Goal: Task Accomplishment & Management: Use online tool/utility

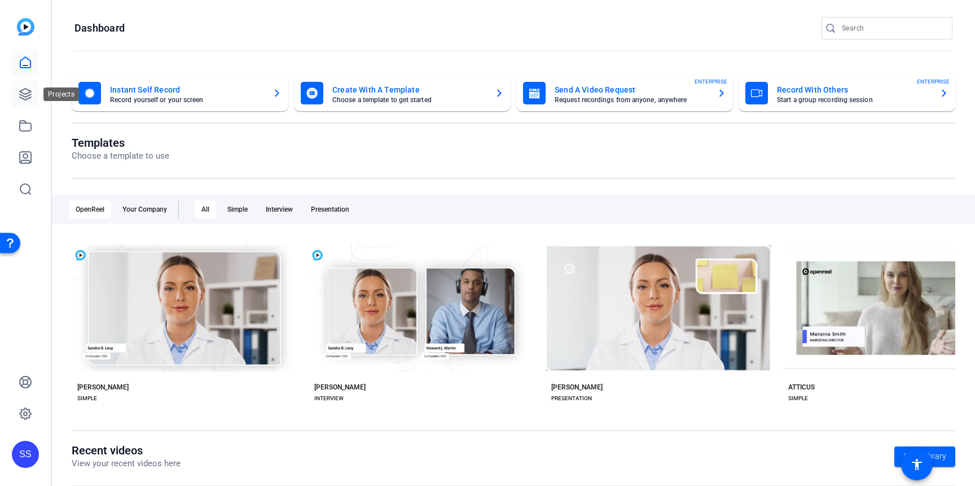
click at [27, 92] on icon at bounding box center [26, 94] width 14 height 14
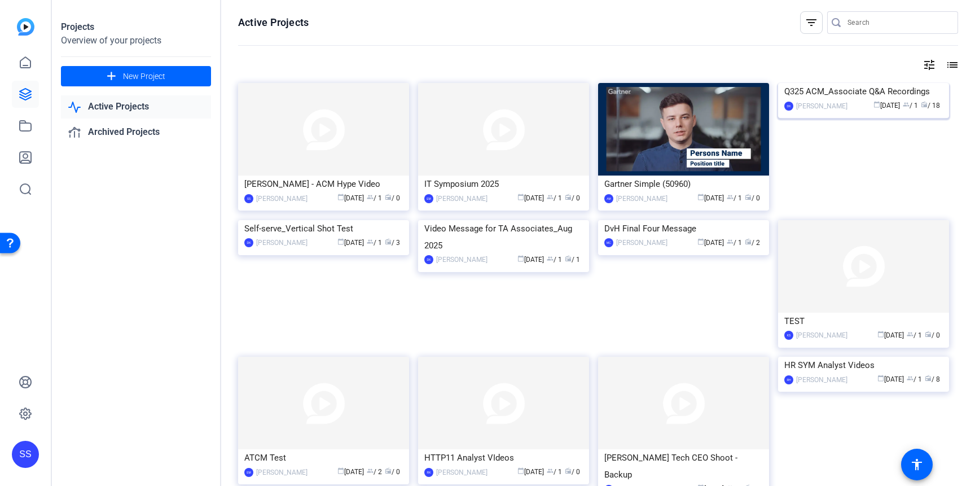
click at [849, 83] on img at bounding box center [863, 83] width 171 height 0
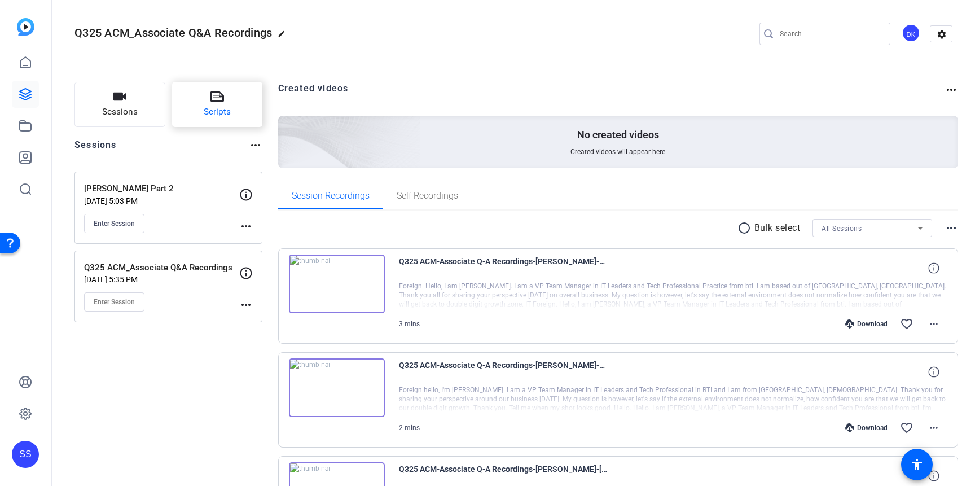
click at [230, 102] on button "Scripts" at bounding box center [217, 104] width 91 height 45
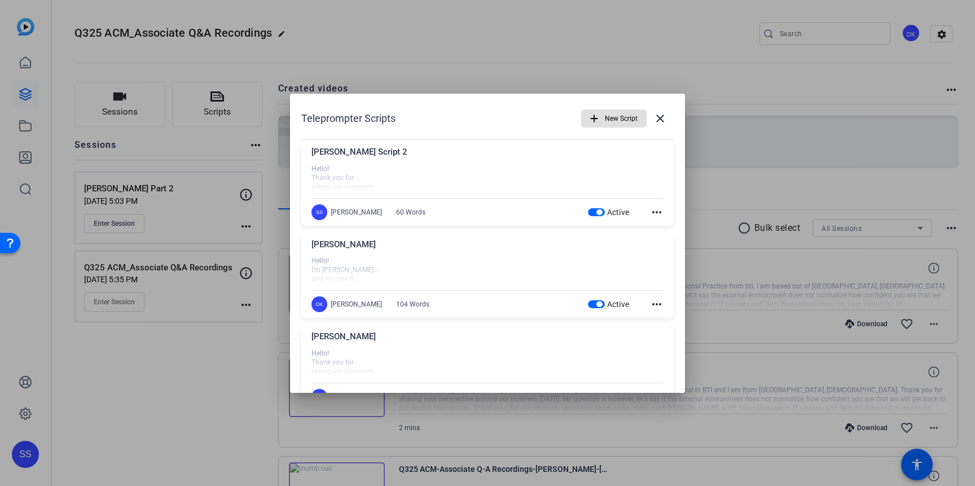
click at [655, 212] on mat-icon "more_horiz" at bounding box center [657, 212] width 14 height 14
click at [665, 223] on span "Edit" at bounding box center [681, 229] width 45 height 14
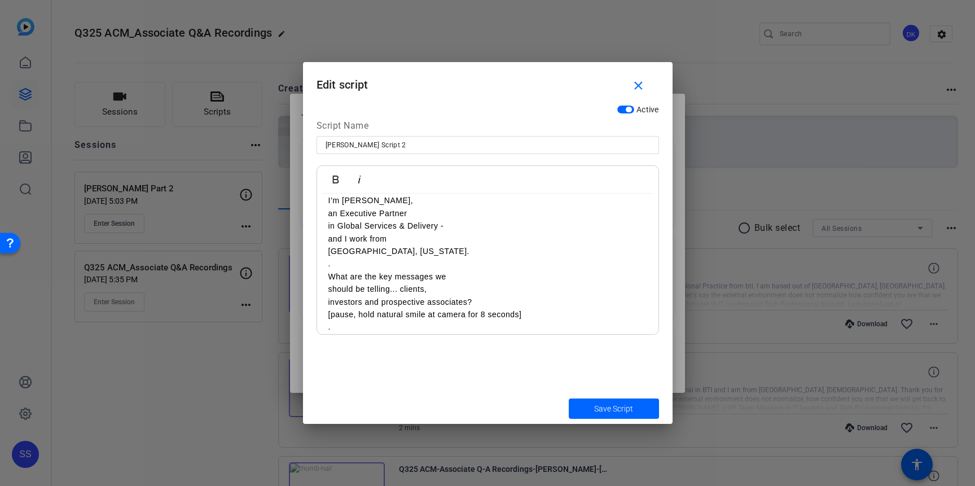
scroll to position [96, 0]
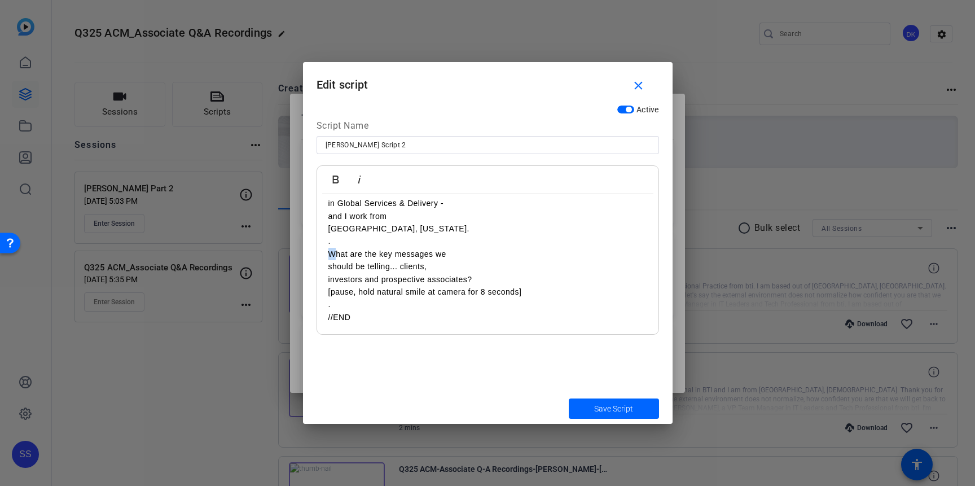
click at [333, 254] on p "What are the key messages we" at bounding box center [487, 254] width 319 height 12
click at [400, 267] on p "should be telling... clients," at bounding box center [487, 266] width 319 height 12
click at [421, 253] on p "I'd like to know what are the key messages we" at bounding box center [487, 254] width 319 height 12
click at [382, 278] on p "investors and prospective associates?" at bounding box center [487, 278] width 319 height 12
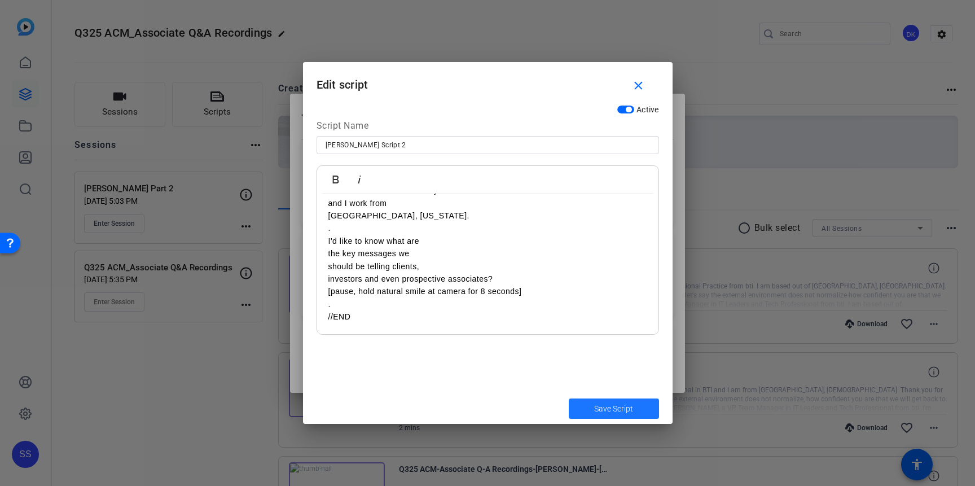
click at [610, 409] on span "Save Script" at bounding box center [613, 409] width 39 height 12
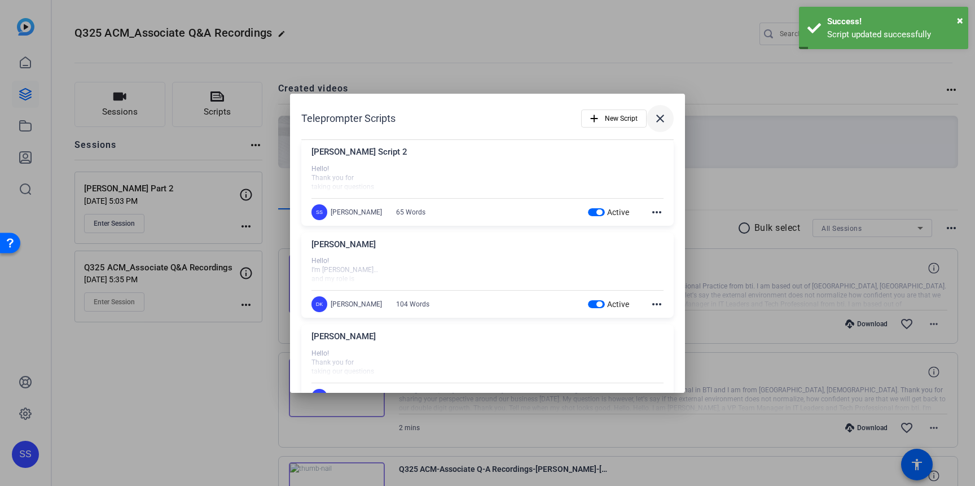
click at [659, 116] on mat-icon "close" at bounding box center [660, 119] width 14 height 14
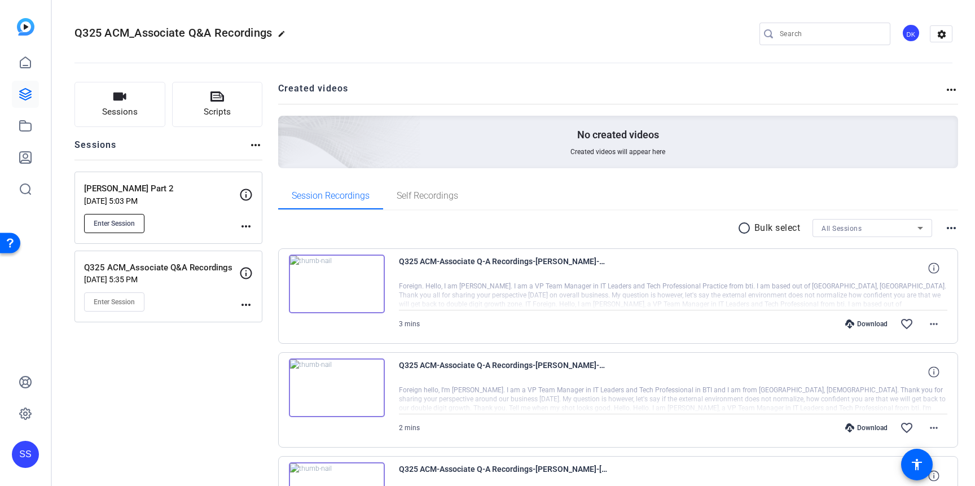
click at [131, 221] on span "Enter Session" at bounding box center [114, 223] width 41 height 9
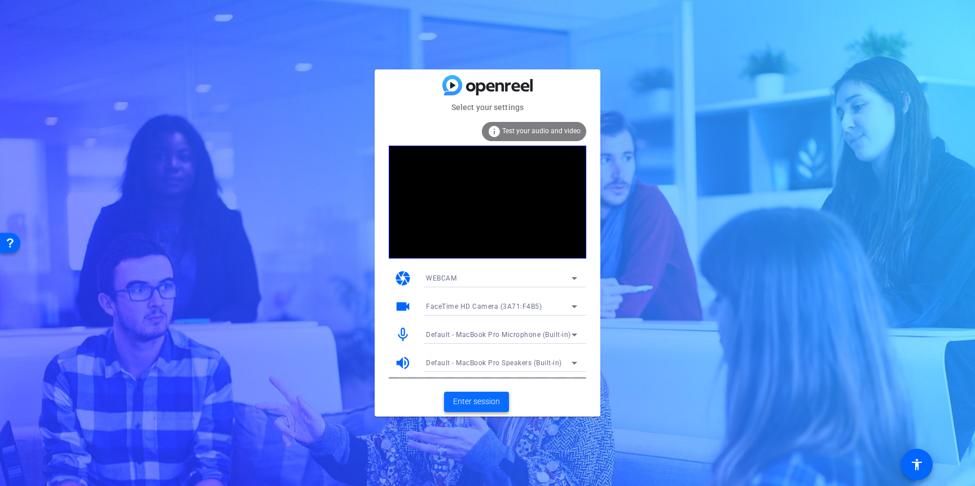
click at [490, 400] on span "Enter session" at bounding box center [476, 401] width 47 height 12
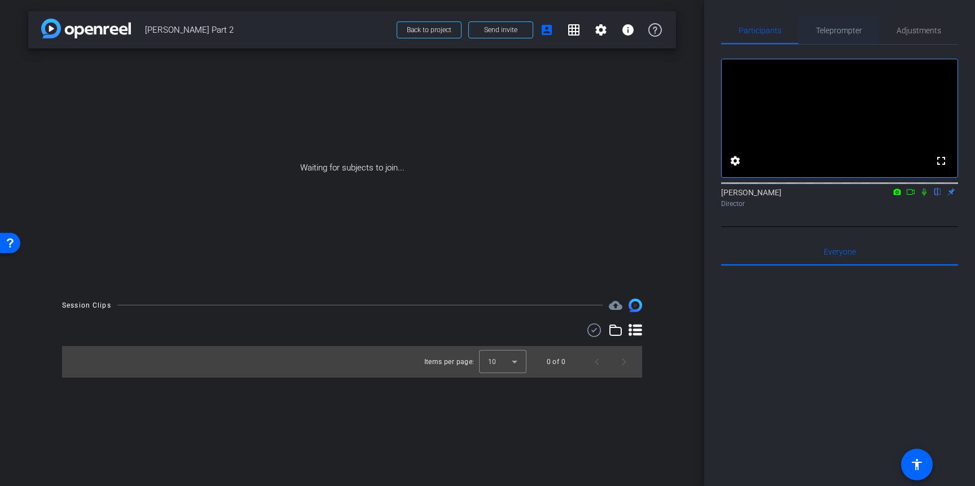
click at [843, 27] on span "Teleprompter" at bounding box center [839, 31] width 46 height 8
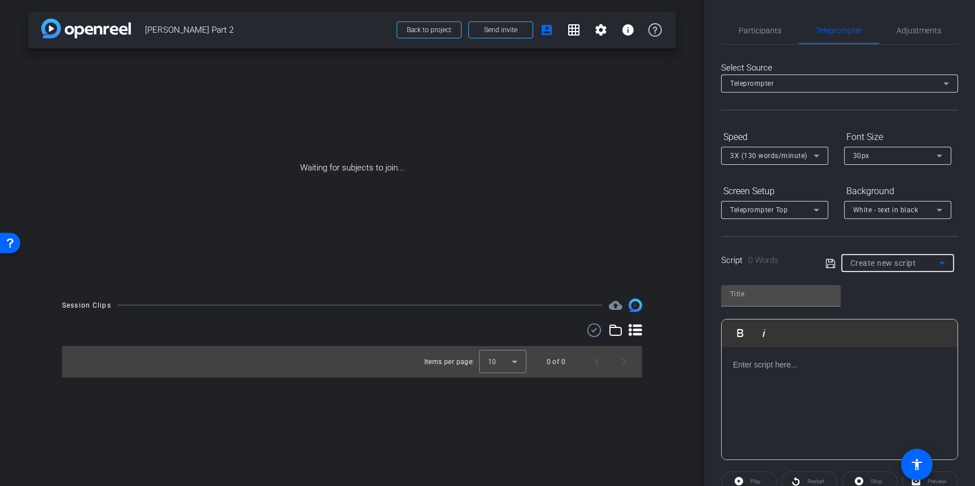
click at [873, 269] on div "Create new script" at bounding box center [894, 263] width 89 height 14
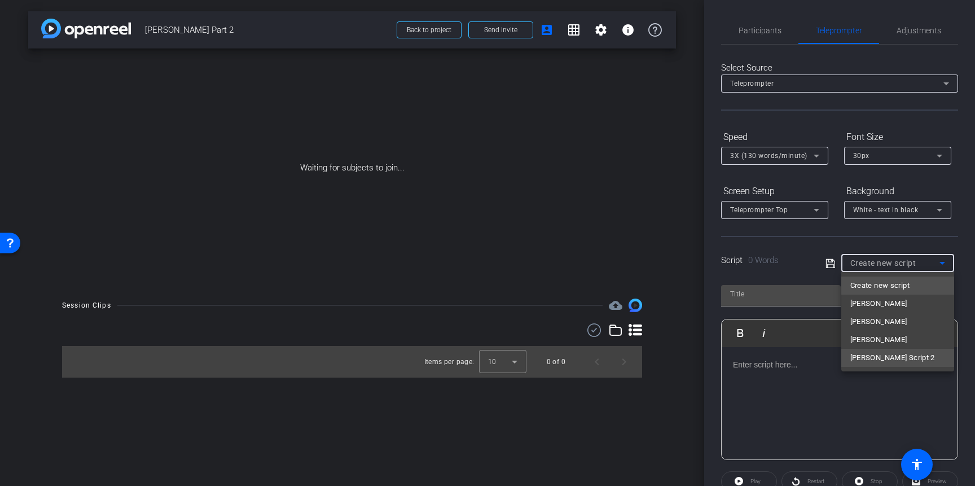
click at [884, 354] on span "[PERSON_NAME] Script 2" at bounding box center [892, 358] width 85 height 14
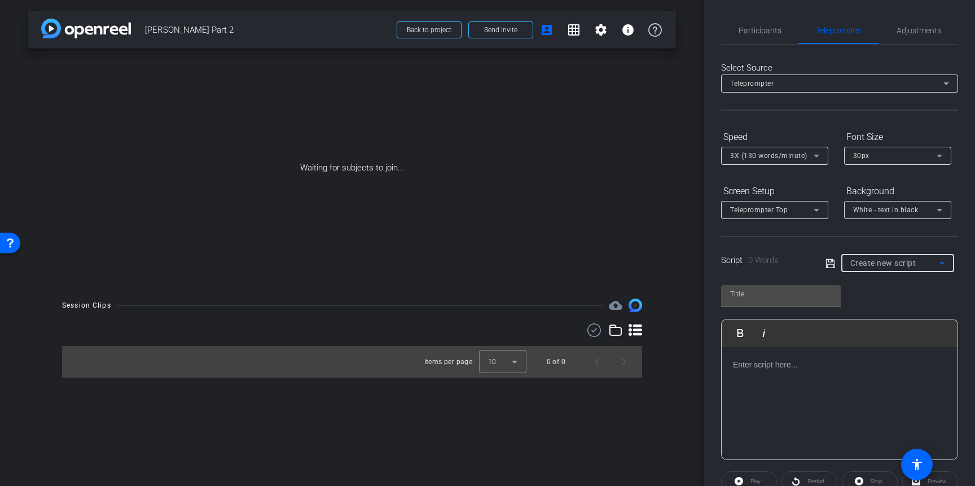
type input "[PERSON_NAME] Script 2"
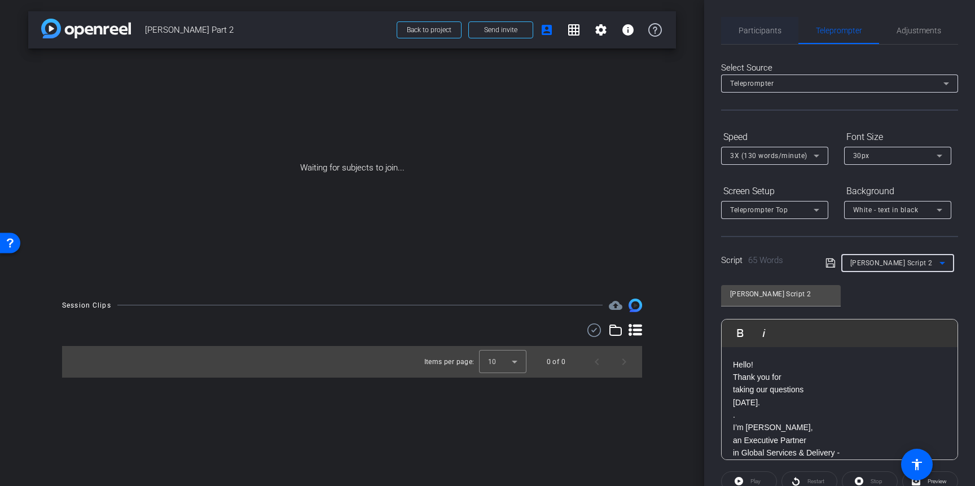
click at [745, 27] on span "Participants" at bounding box center [759, 31] width 43 height 8
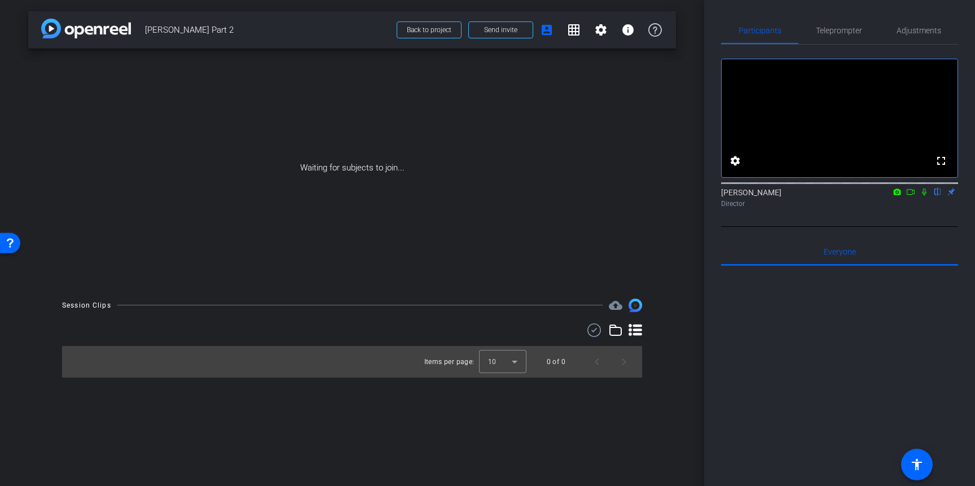
click at [924, 196] on icon at bounding box center [923, 192] width 9 height 8
click at [908, 196] on icon at bounding box center [910, 192] width 9 height 8
click at [498, 29] on span "Send invite" at bounding box center [500, 29] width 33 height 9
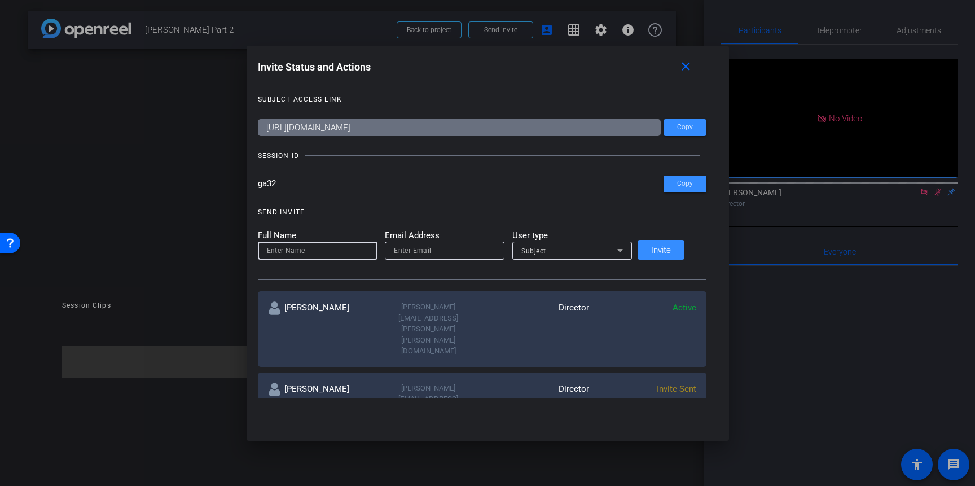
click at [325, 247] on input at bounding box center [318, 251] width 102 height 14
type input "[PERSON_NAME]"
click at [456, 253] on input "email" at bounding box center [445, 251] width 102 height 14
type input "[PERSON_NAME][EMAIL_ADDRESS][PERSON_NAME][PERSON_NAME][DOMAIN_NAME]"
click at [588, 252] on div "Subject" at bounding box center [569, 251] width 96 height 14
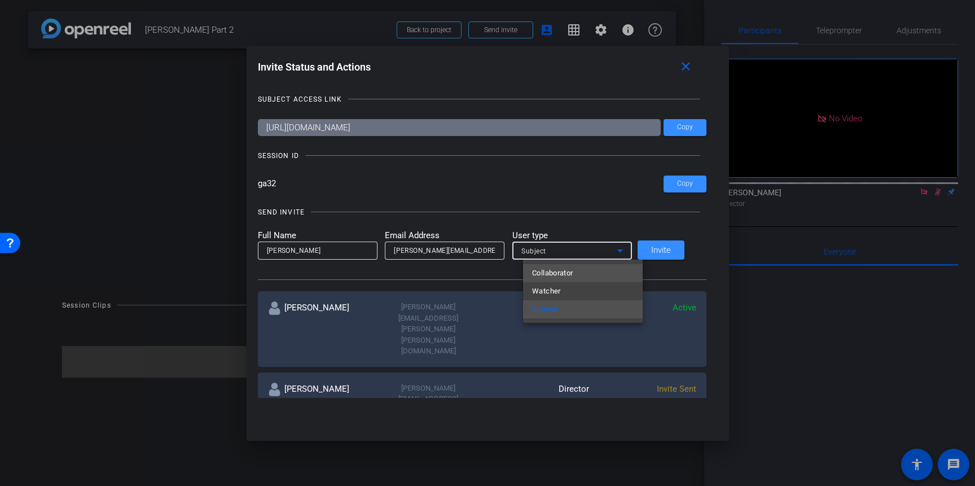
click at [562, 272] on span "Collaborator" at bounding box center [552, 273] width 41 height 14
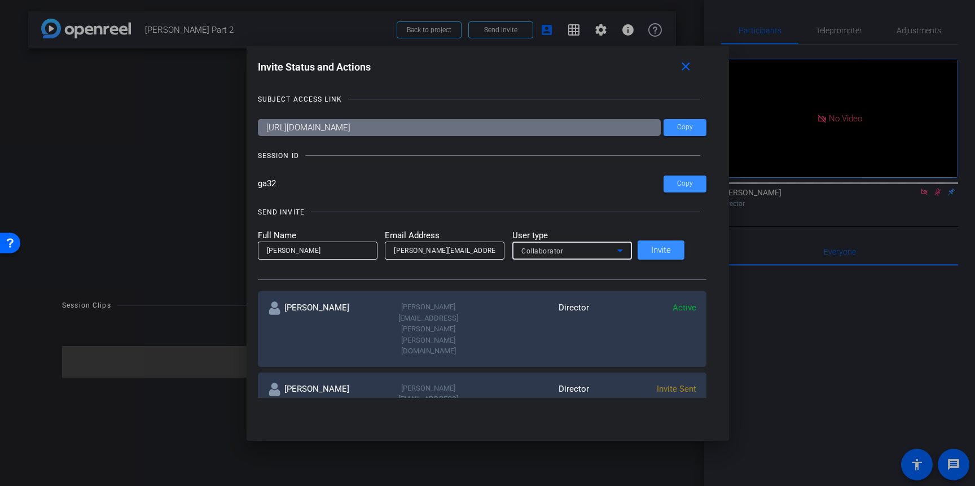
click at [565, 258] on div "Collaborator" at bounding box center [572, 250] width 102 height 18
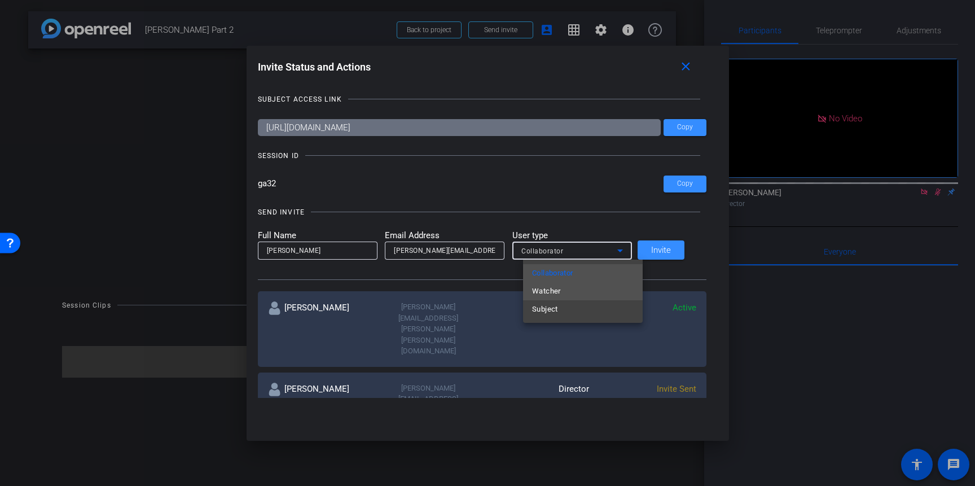
click at [552, 285] on span "Watcher" at bounding box center [546, 291] width 29 height 14
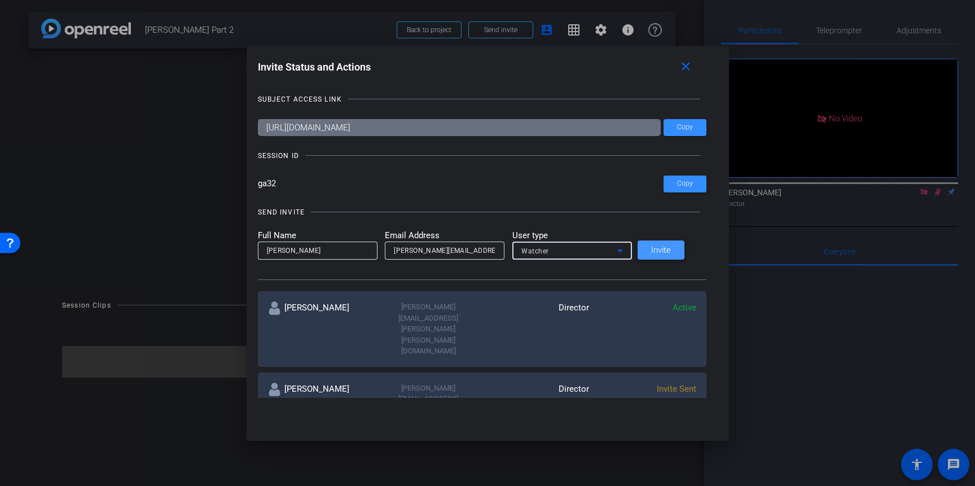
click at [671, 249] on span "Invite" at bounding box center [661, 250] width 20 height 8
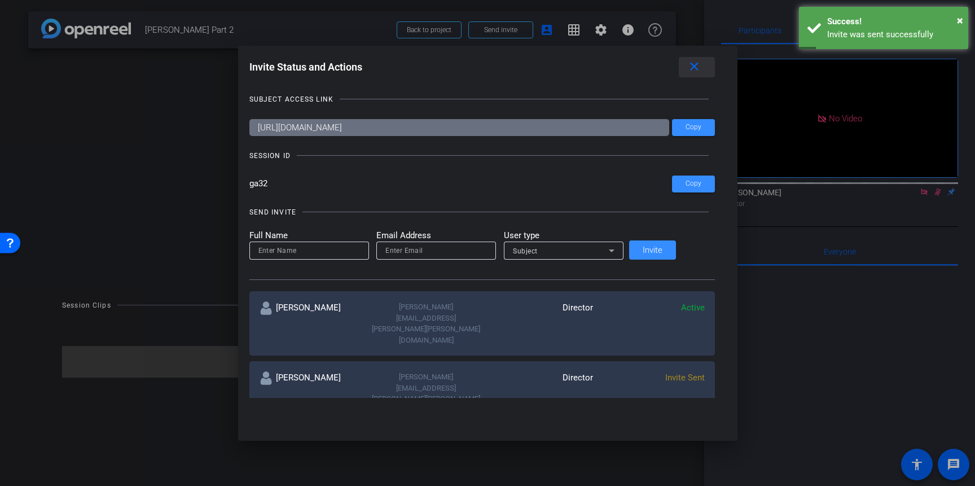
click at [687, 67] on mat-icon "close" at bounding box center [694, 67] width 14 height 14
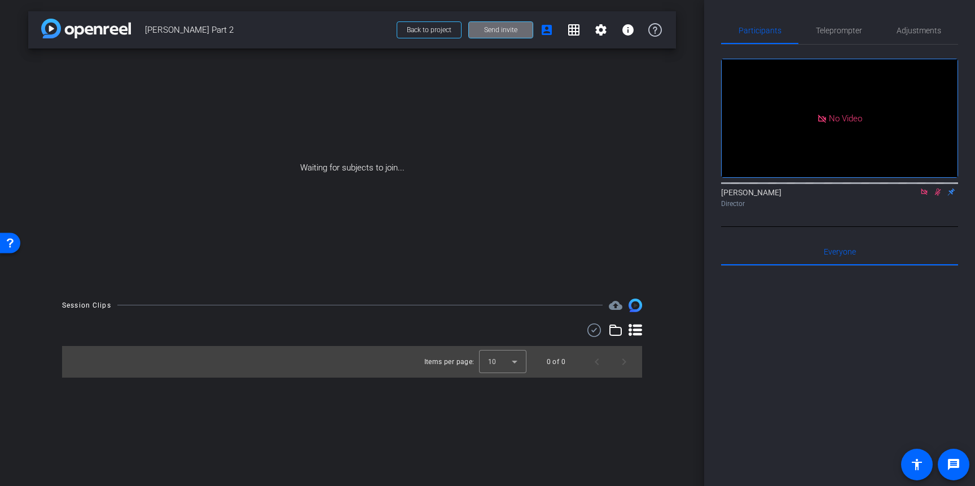
click at [513, 36] on span at bounding box center [501, 29] width 64 height 27
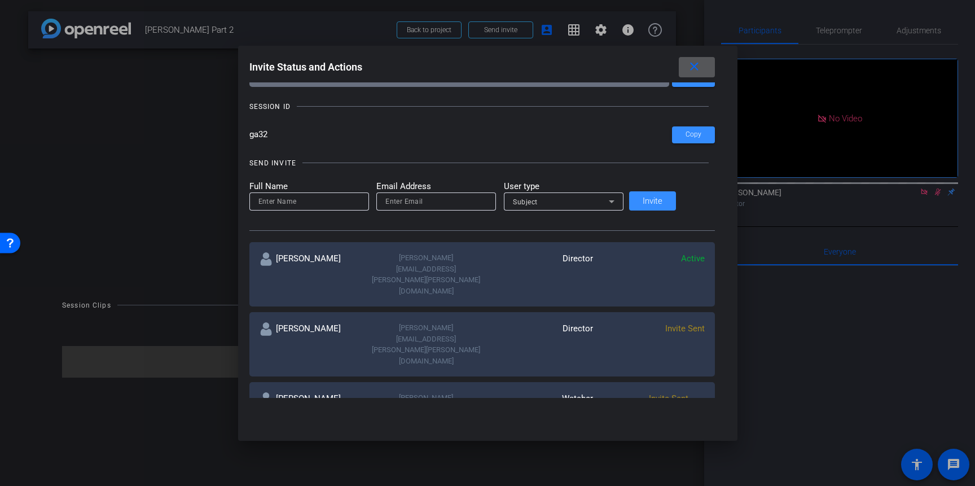
scroll to position [53, 0]
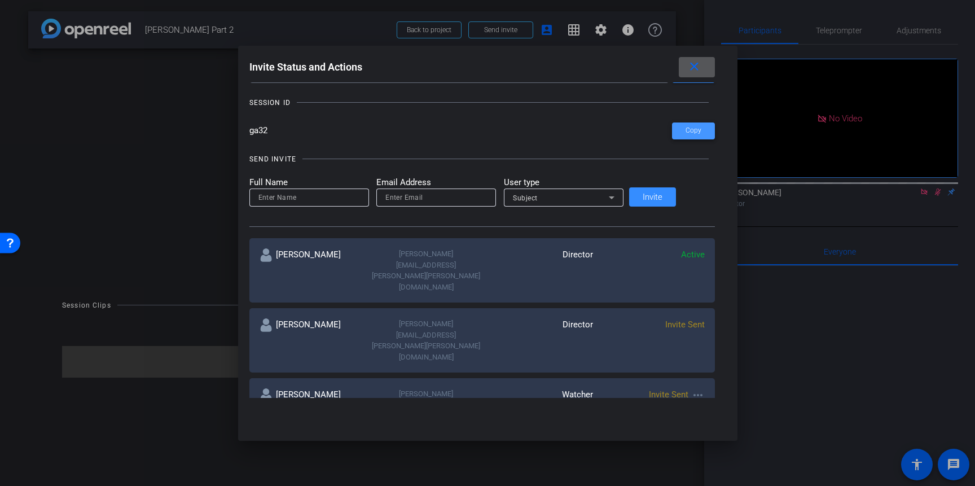
click at [685, 129] on span "Copy" at bounding box center [693, 130] width 16 height 8
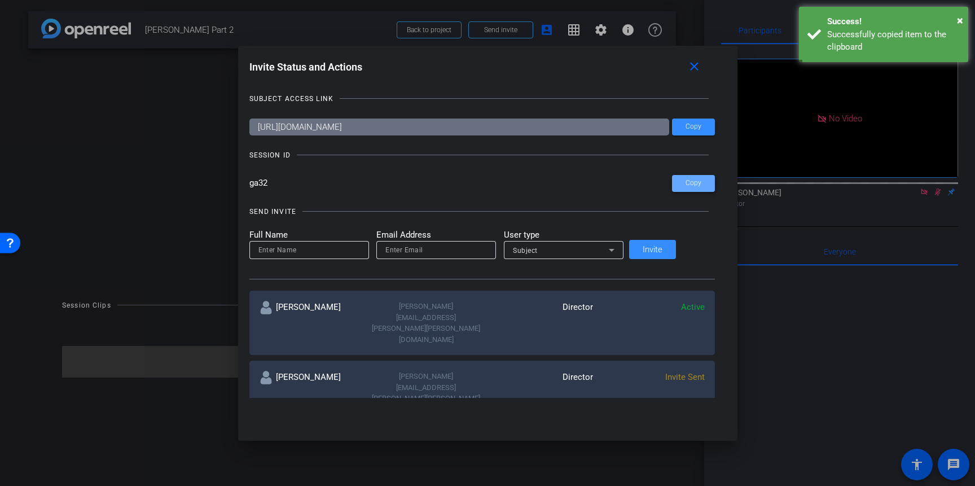
scroll to position [0, 0]
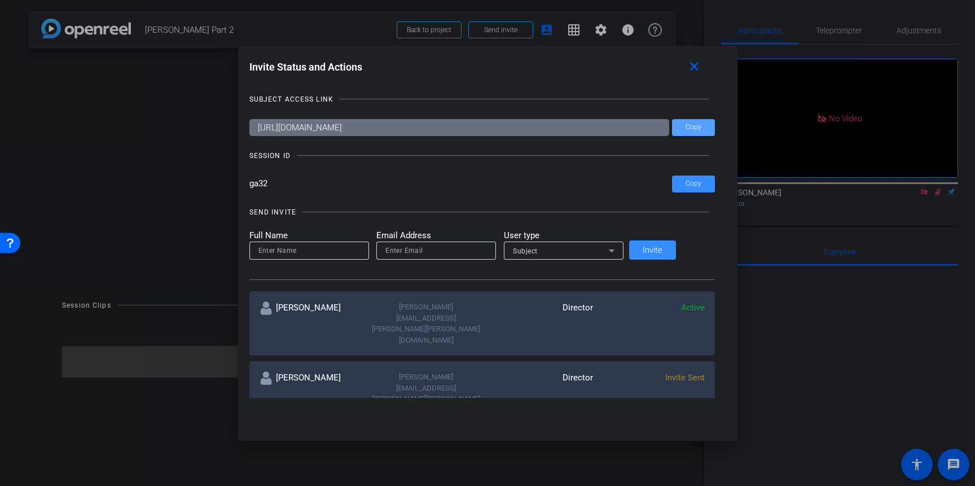
click at [683, 121] on span at bounding box center [693, 127] width 43 height 27
click at [658, 442] on span "Invite Sent" at bounding box center [668, 447] width 39 height 10
click at [691, 441] on mat-icon "more_horiz" at bounding box center [698, 448] width 14 height 14
click at [700, 404] on span "Remove Immediately" at bounding box center [722, 405] width 85 height 14
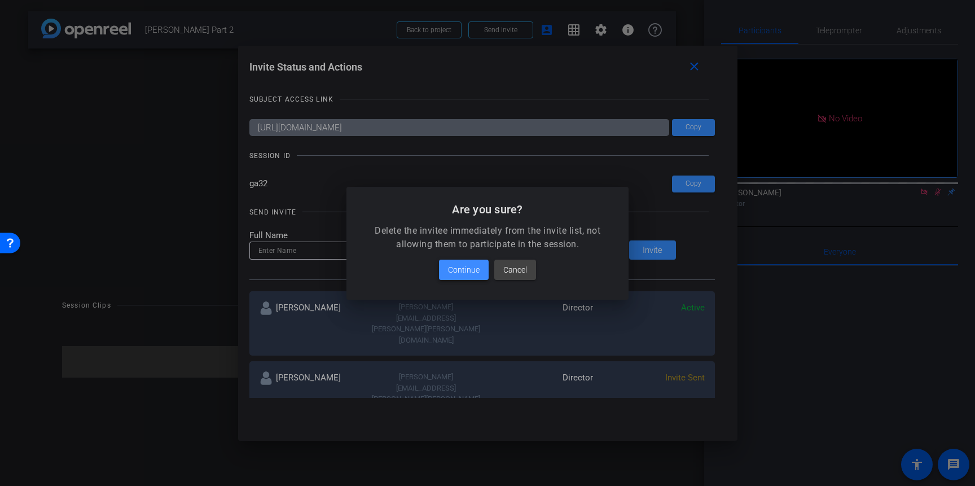
click at [460, 270] on span "Continue" at bounding box center [464, 270] width 32 height 14
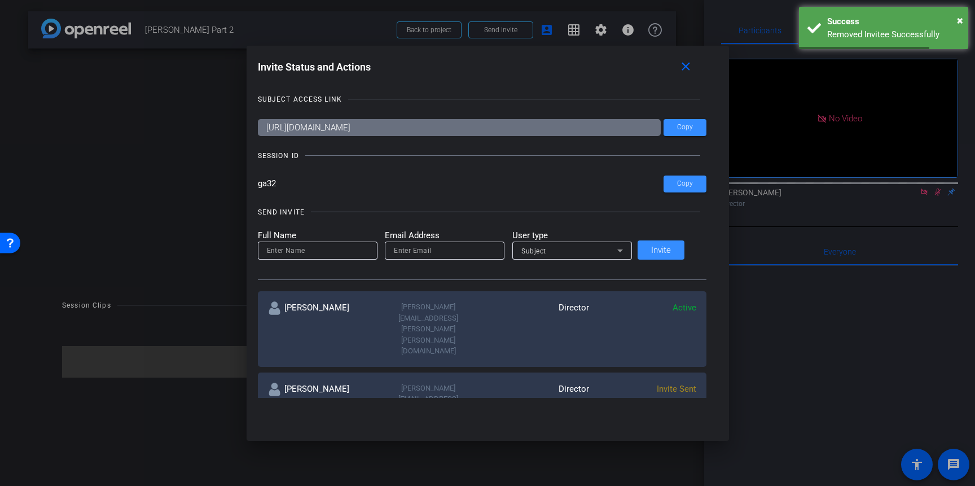
click at [340, 256] on input at bounding box center [318, 251] width 102 height 14
type input "[PERSON_NAME]"
paste input "[PERSON_NAME][EMAIL_ADDRESS][PERSON_NAME][PERSON_NAME][DOMAIN_NAME]"
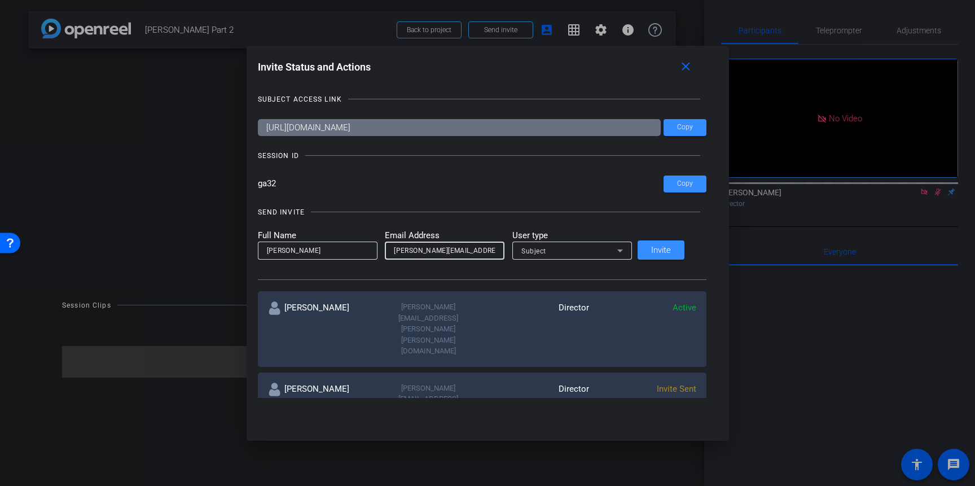
type input "[PERSON_NAME][EMAIL_ADDRESS][PERSON_NAME][PERSON_NAME][DOMAIN_NAME]"
click at [541, 255] on div "Subject" at bounding box center [569, 251] width 96 height 14
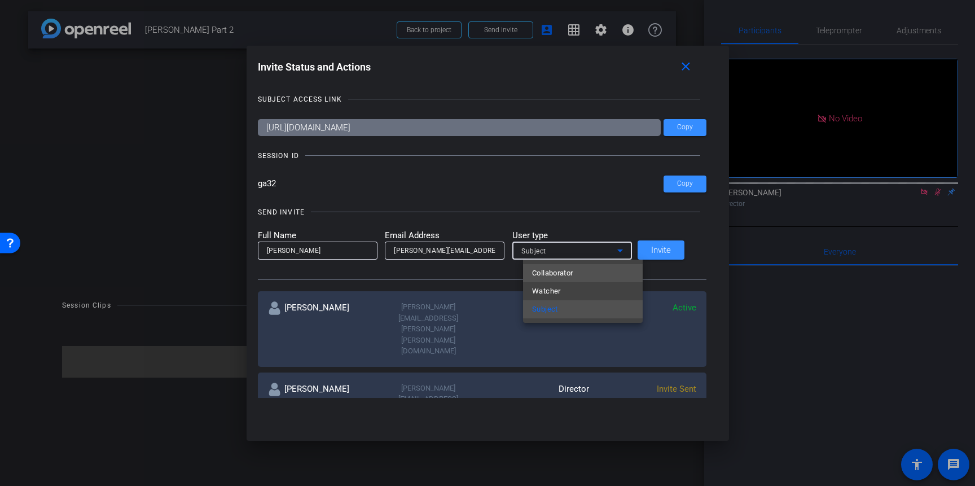
click at [547, 271] on span "Collaborator" at bounding box center [552, 273] width 41 height 14
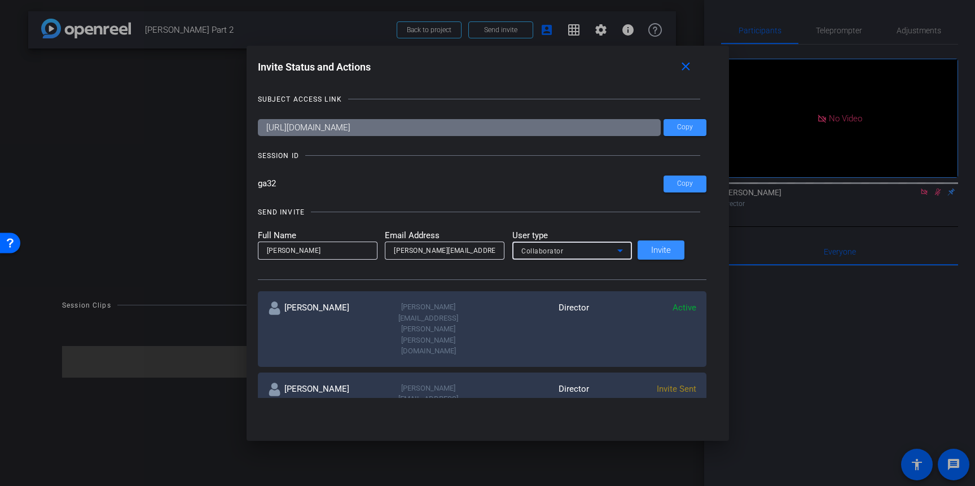
click at [551, 254] on span "Collaborator" at bounding box center [542, 251] width 42 height 8
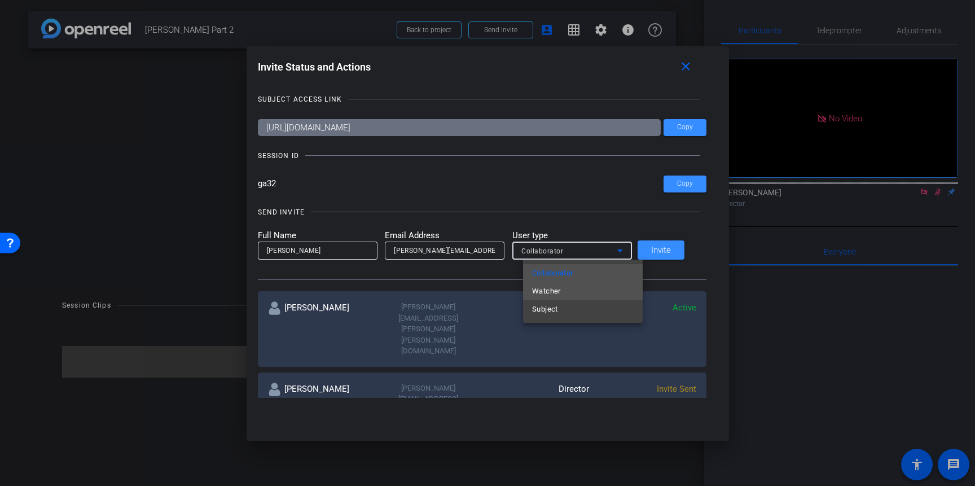
click at [551, 291] on span "Watcher" at bounding box center [546, 291] width 29 height 14
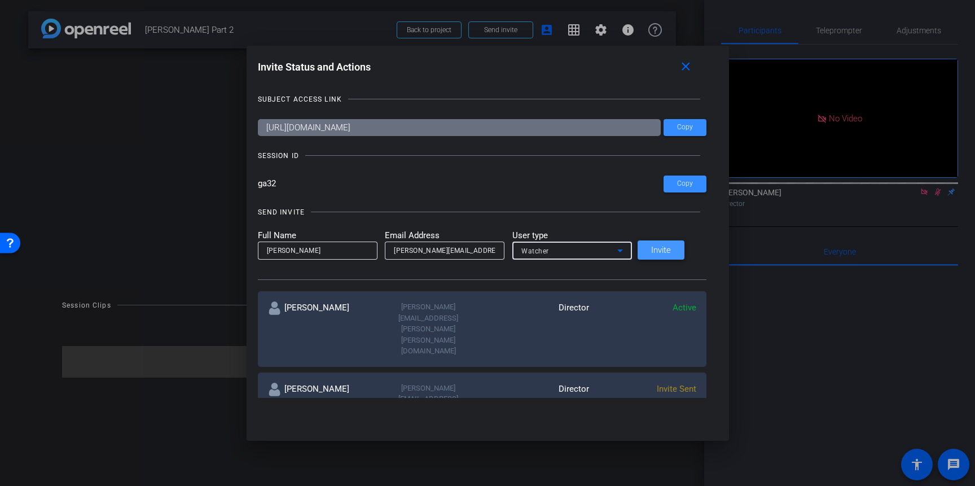
click at [671, 252] on span "Invite" at bounding box center [661, 250] width 20 height 8
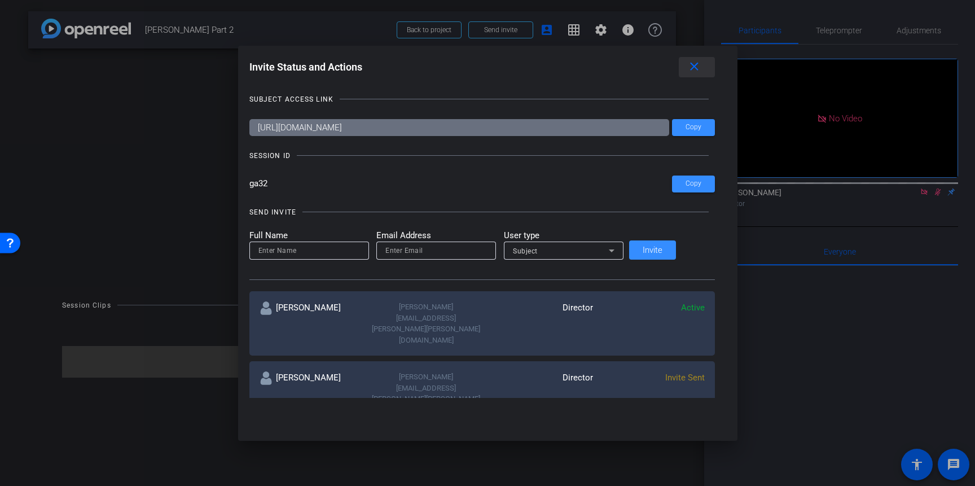
click at [687, 72] on mat-icon "close" at bounding box center [694, 67] width 14 height 14
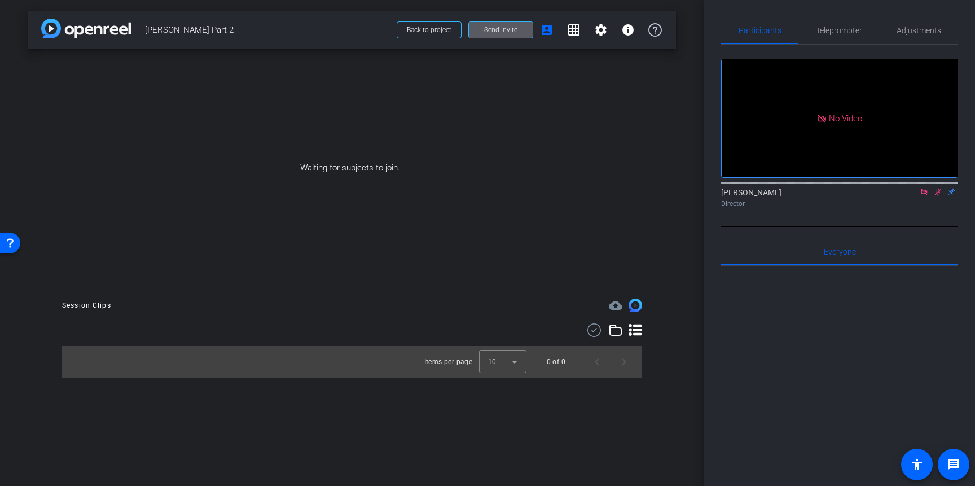
click at [507, 30] on span "Send invite" at bounding box center [500, 29] width 33 height 9
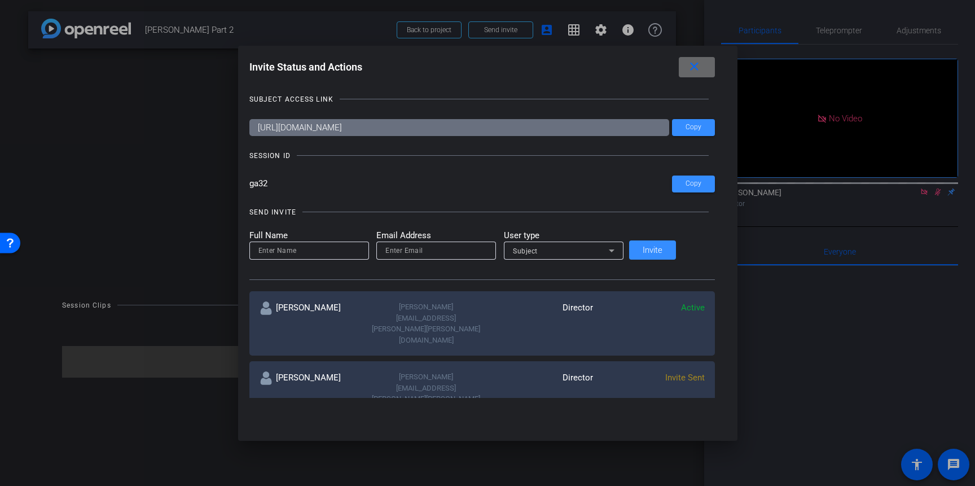
click at [687, 67] on mat-icon "close" at bounding box center [694, 67] width 14 height 14
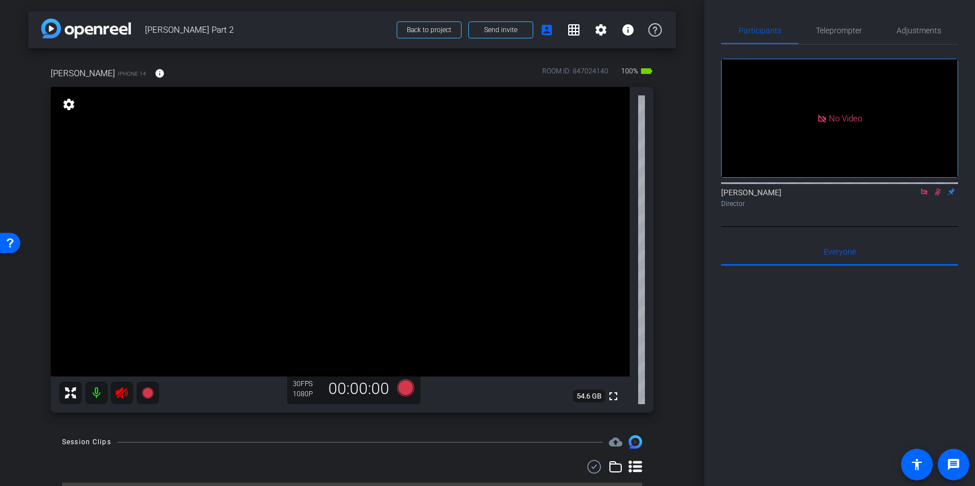
click at [104, 382] on mat-icon at bounding box center [96, 392] width 23 height 23
click at [923, 27] on span "Adjustments" at bounding box center [918, 31] width 45 height 8
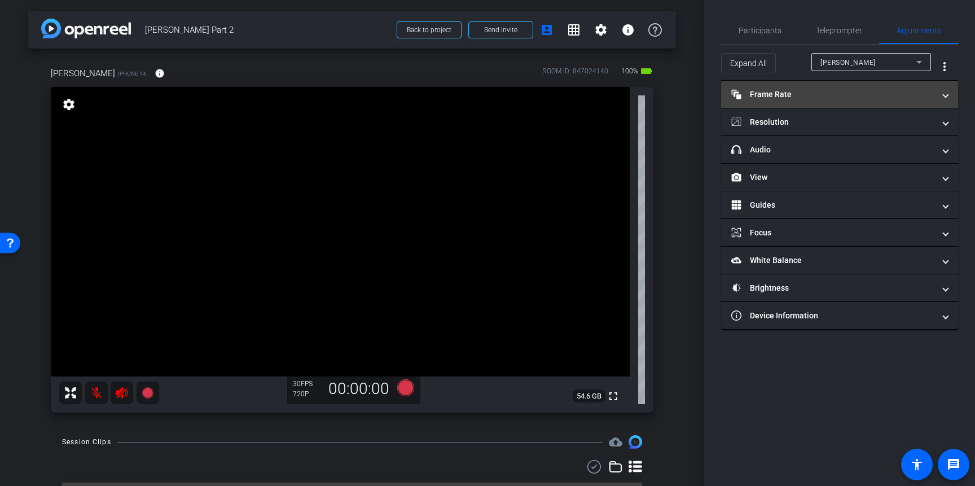
click at [811, 98] on mat-panel-title "Frame Rate Frame Rate" at bounding box center [832, 95] width 203 height 12
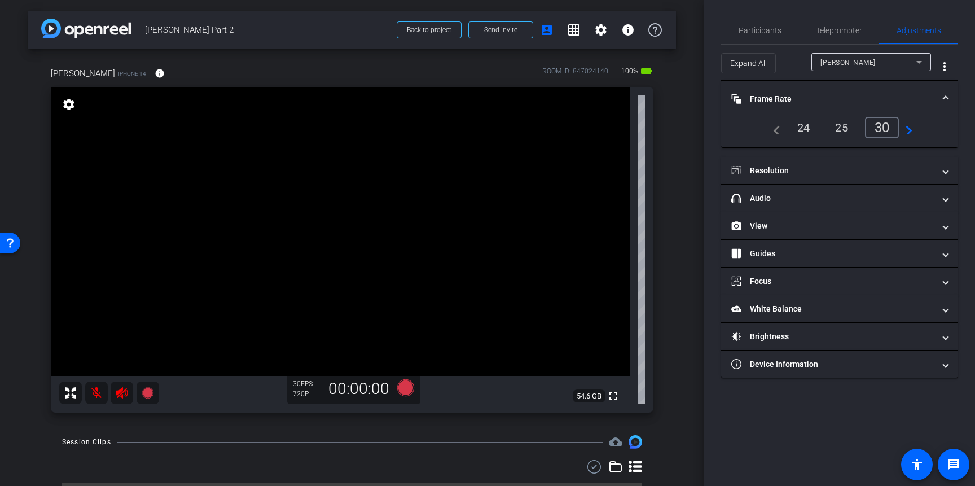
click at [804, 126] on div "24" at bounding box center [804, 127] width 30 height 19
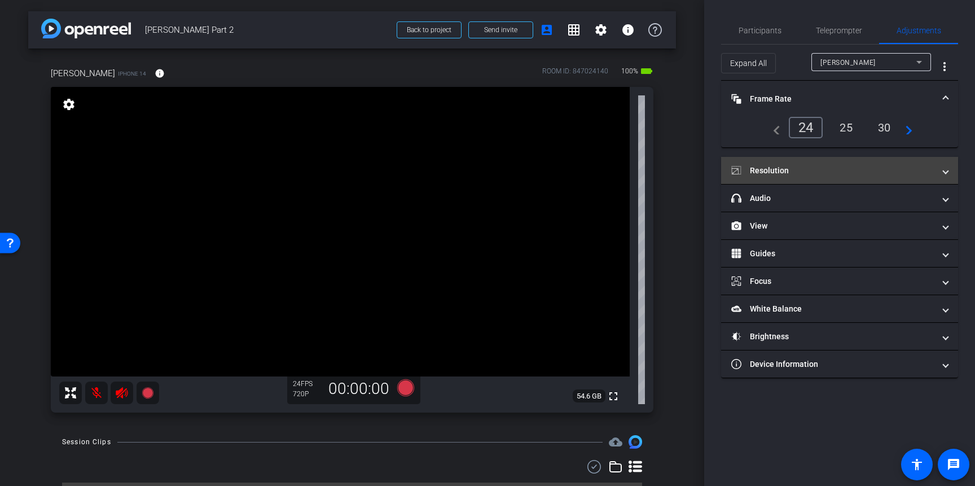
click at [799, 167] on mat-panel-title "Resolution" at bounding box center [832, 171] width 203 height 12
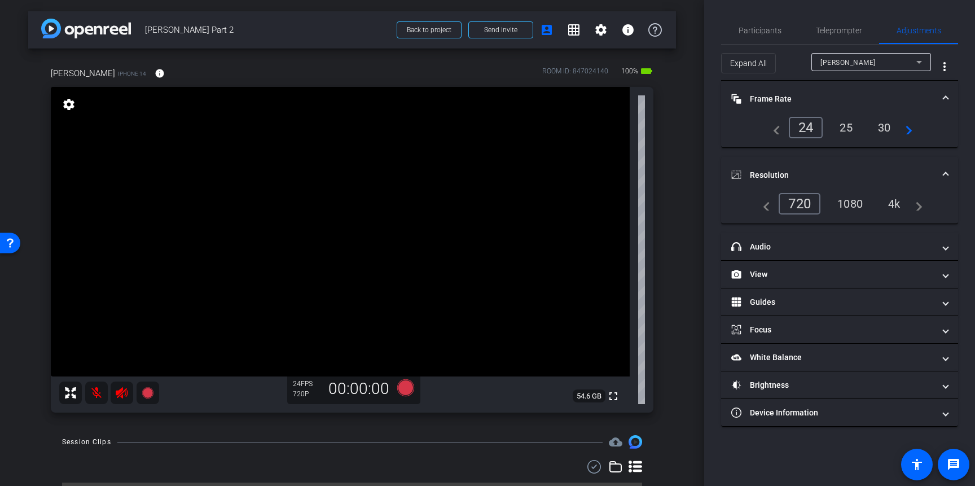
click at [888, 206] on div "4k" at bounding box center [893, 203] width 29 height 19
click at [746, 36] on span "Participants" at bounding box center [759, 30] width 43 height 27
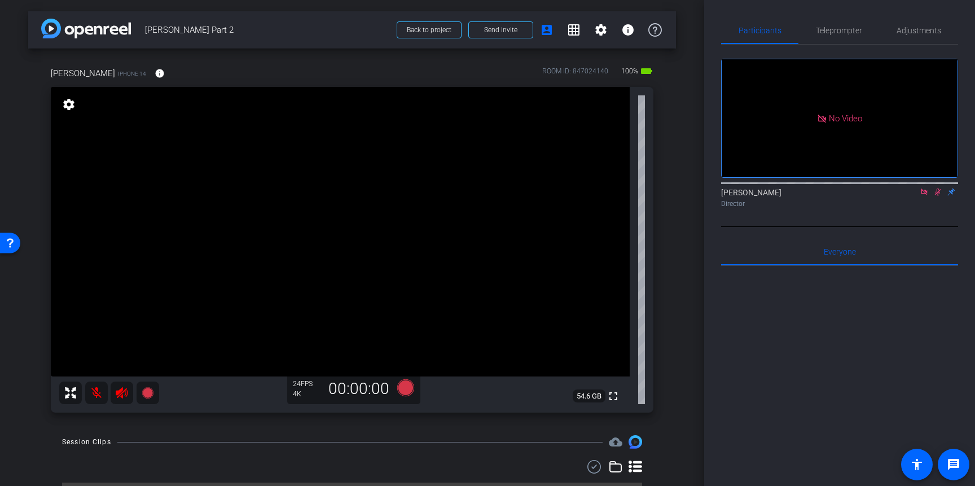
click at [126, 394] on icon at bounding box center [122, 393] width 14 height 14
click at [95, 390] on mat-icon at bounding box center [96, 392] width 23 height 23
click at [938, 190] on icon at bounding box center [937, 192] width 9 height 8
click at [926, 188] on icon at bounding box center [923, 192] width 9 height 8
click at [917, 30] on span "Adjustments" at bounding box center [918, 31] width 45 height 8
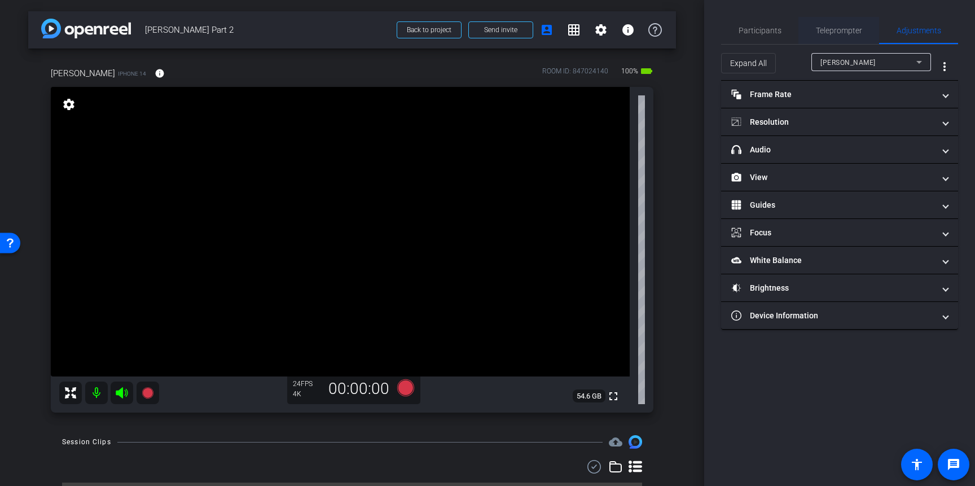
click at [840, 34] on span "Teleprompter" at bounding box center [839, 31] width 46 height 8
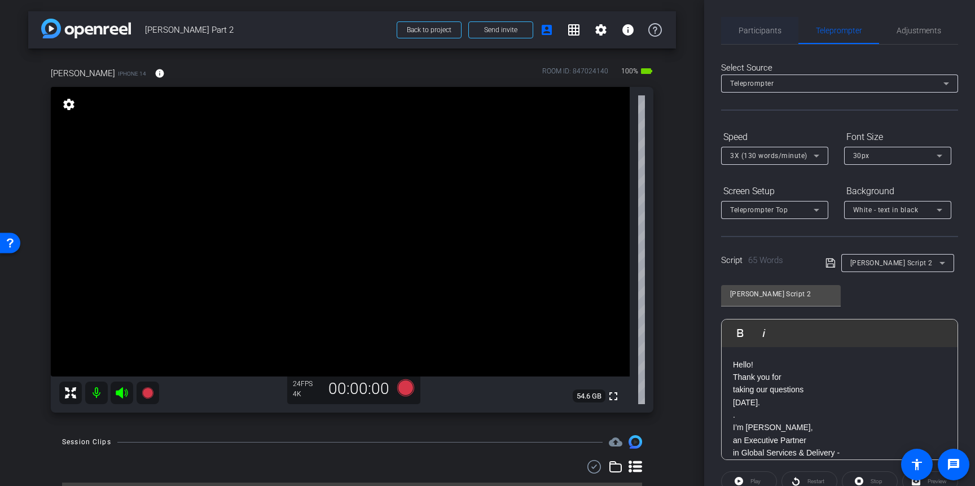
click at [758, 38] on span "Participants" at bounding box center [759, 30] width 43 height 27
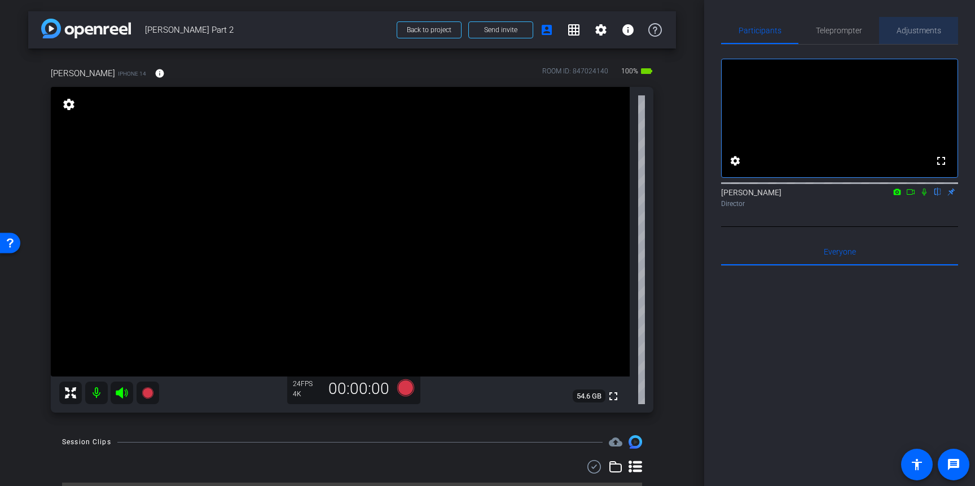
click at [909, 37] on span "Adjustments" at bounding box center [918, 30] width 45 height 27
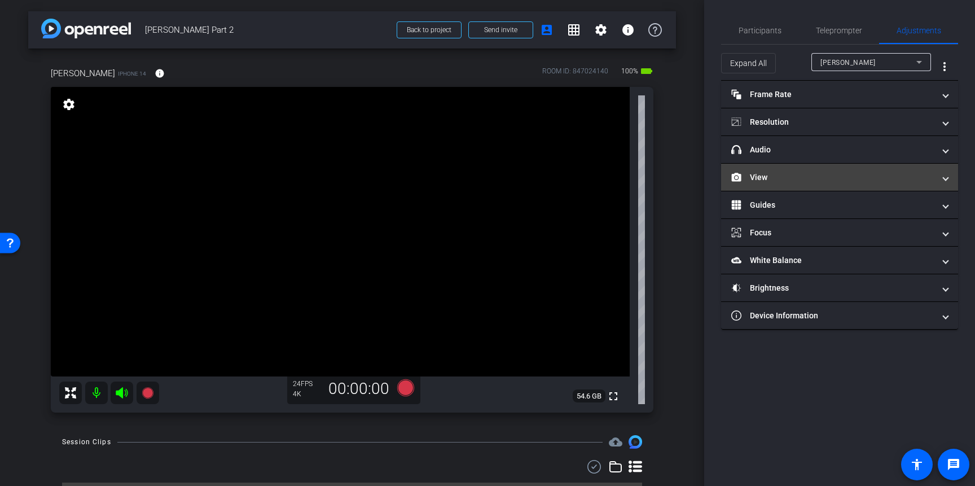
click at [789, 179] on mat-panel-title "View" at bounding box center [832, 177] width 203 height 12
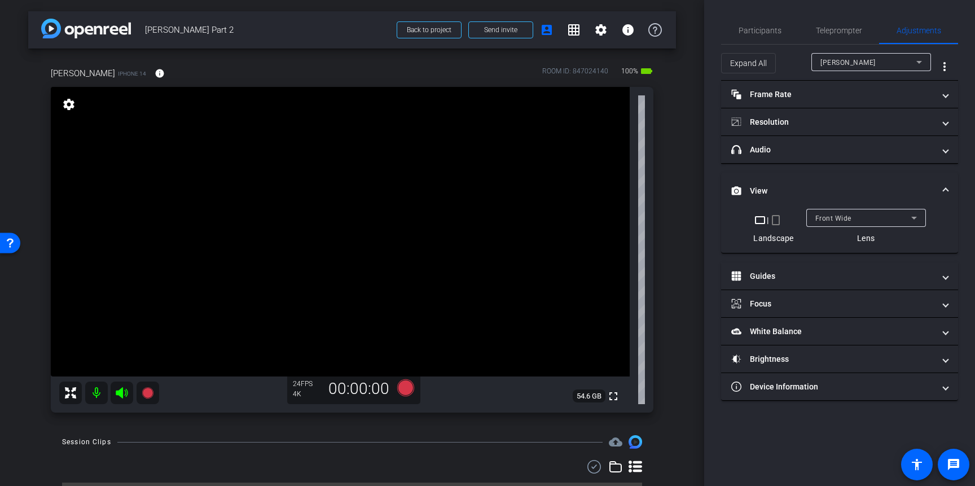
click at [778, 224] on mat-icon "crop_portrait" at bounding box center [776, 220] width 14 height 14
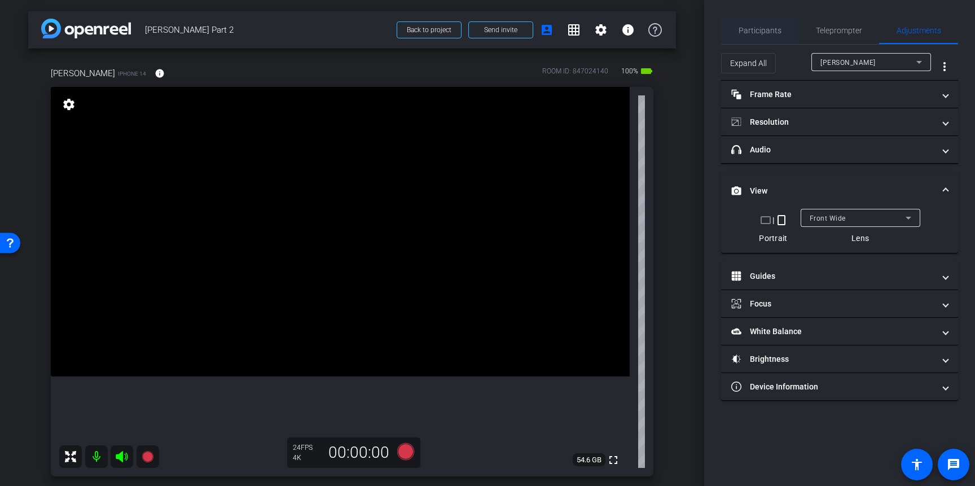
click at [758, 34] on span "Participants" at bounding box center [759, 31] width 43 height 8
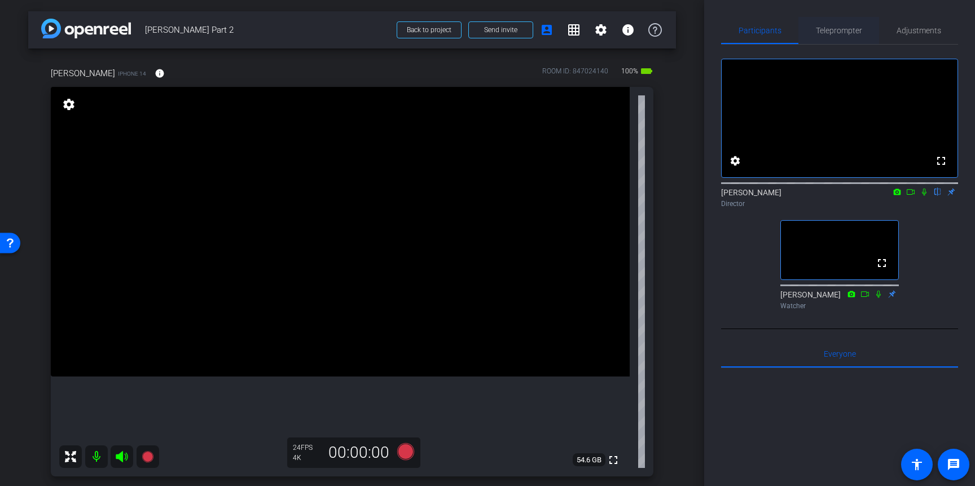
click at [837, 33] on span "Teleprompter" at bounding box center [839, 31] width 46 height 8
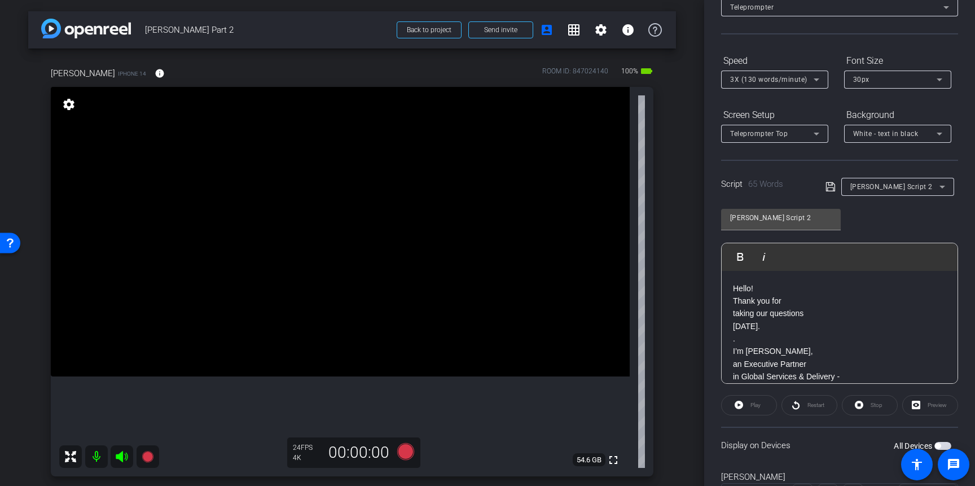
scroll to position [81, 0]
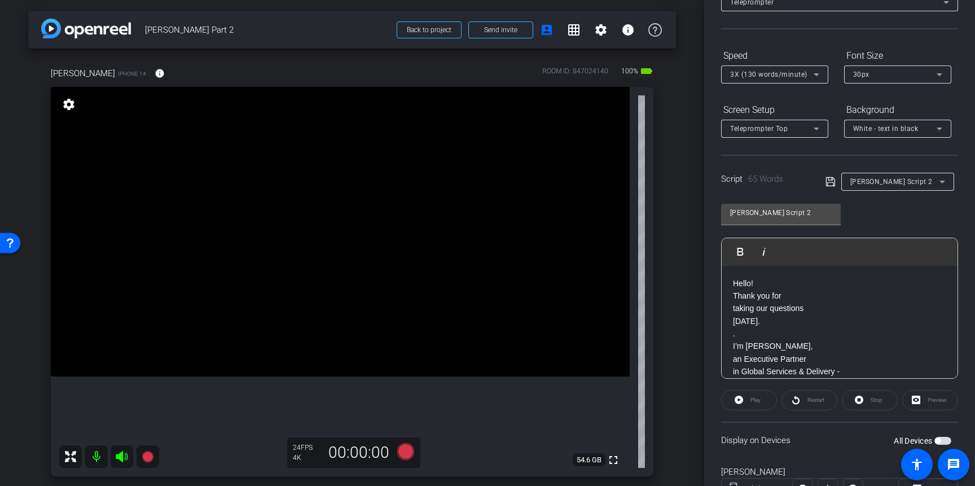
click at [943, 440] on span "button" at bounding box center [942, 441] width 17 height 8
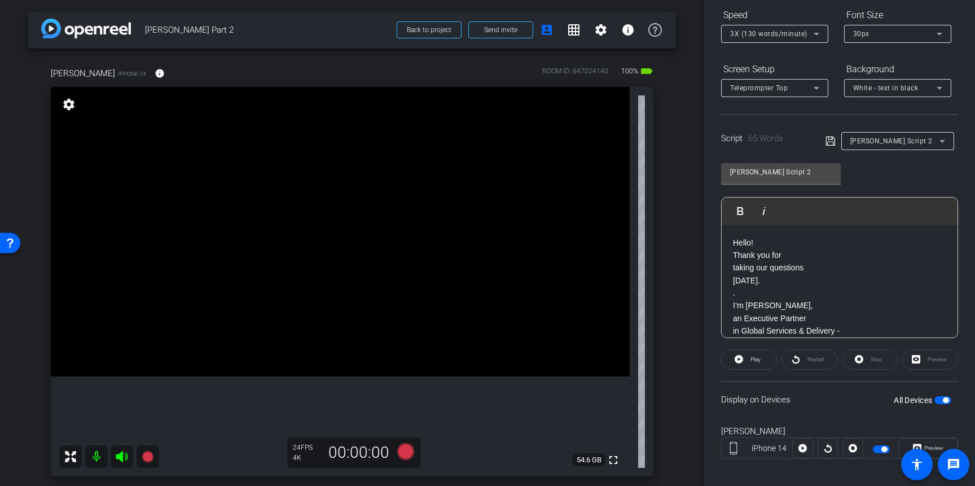
scroll to position [131, 0]
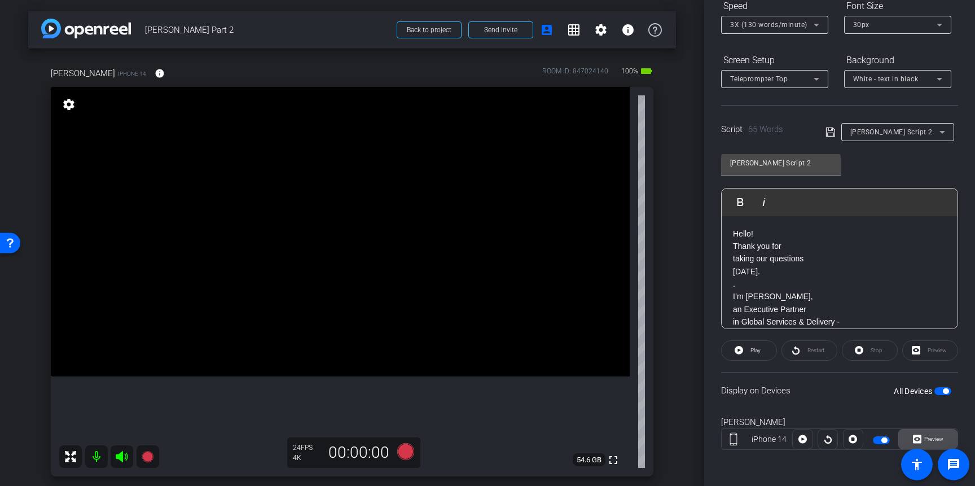
click at [936, 435] on span "Preview" at bounding box center [933, 438] width 19 height 6
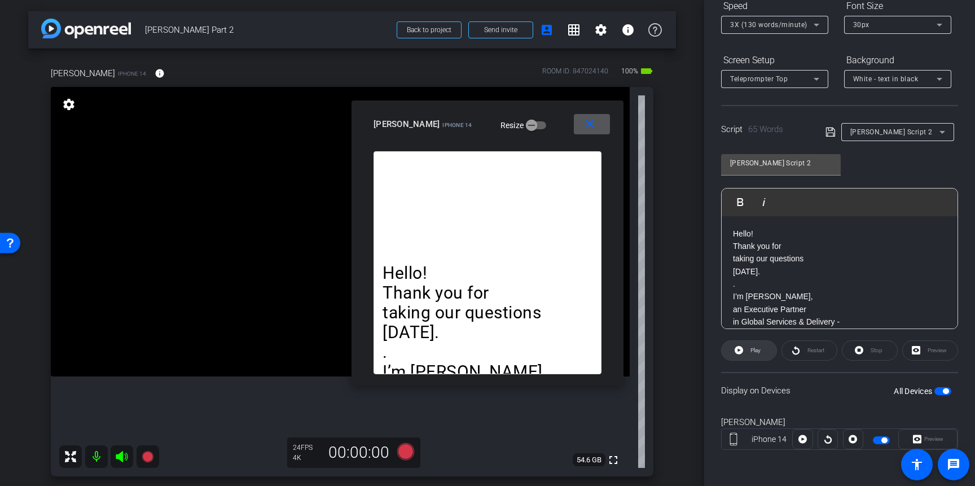
click at [747, 351] on span "Play" at bounding box center [753, 350] width 13 height 16
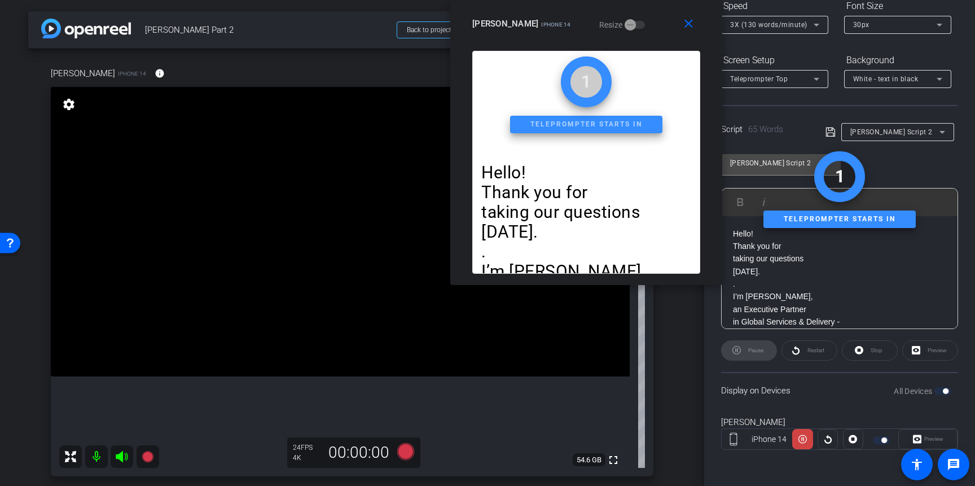
drag, startPoint x: 556, startPoint y: 117, endPoint x: 655, endPoint y: -16, distance: 165.7
click at [655, 0] on html "Accessibility Screen-Reader Guide, Feedback, and Issue Reporting | New window m…" at bounding box center [487, 243] width 975 height 486
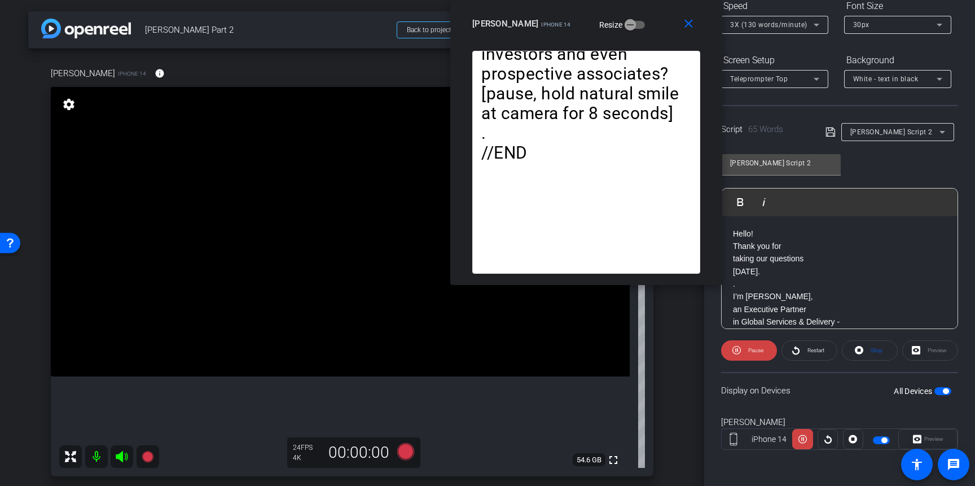
click at [760, 22] on span "3X (130 words/minute)" at bounding box center [768, 25] width 77 height 8
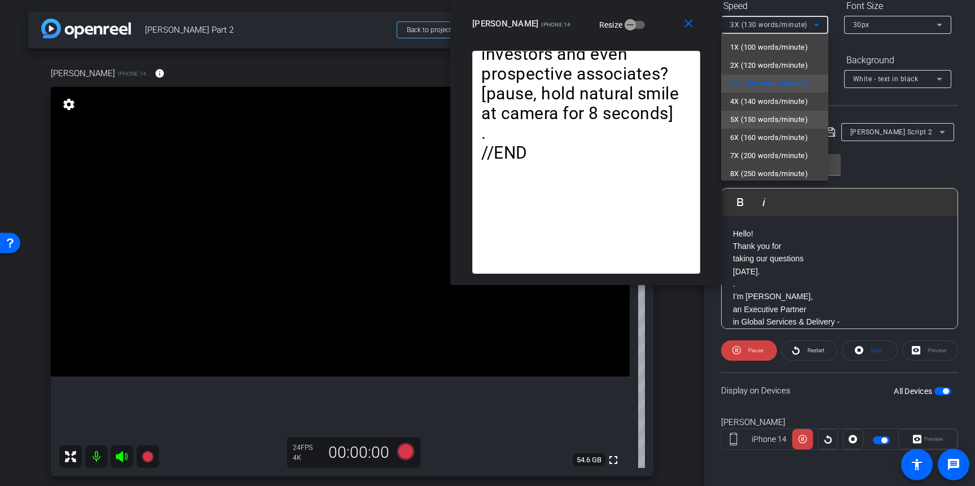
click at [746, 113] on span "5X (150 words/minute)" at bounding box center [769, 120] width 78 height 14
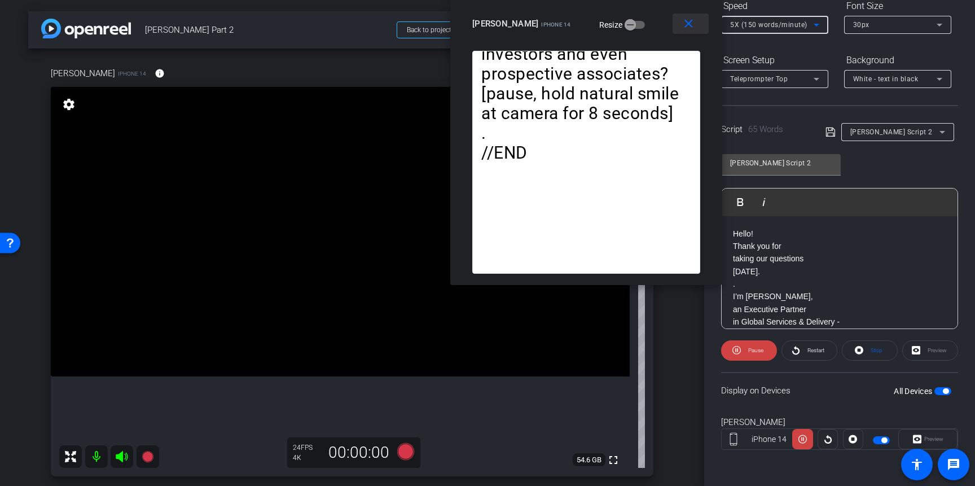
click at [689, 21] on mat-icon "close" at bounding box center [688, 24] width 14 height 14
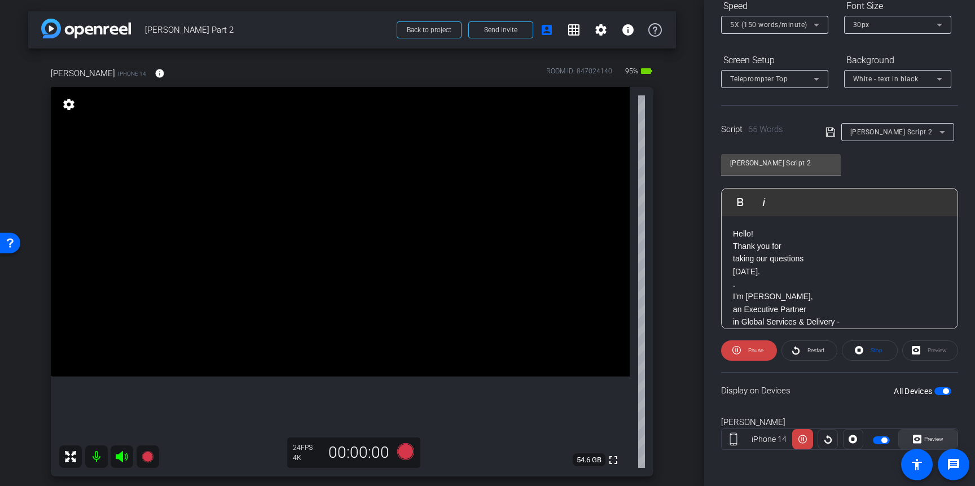
click at [930, 437] on span "Preview" at bounding box center [933, 438] width 19 height 6
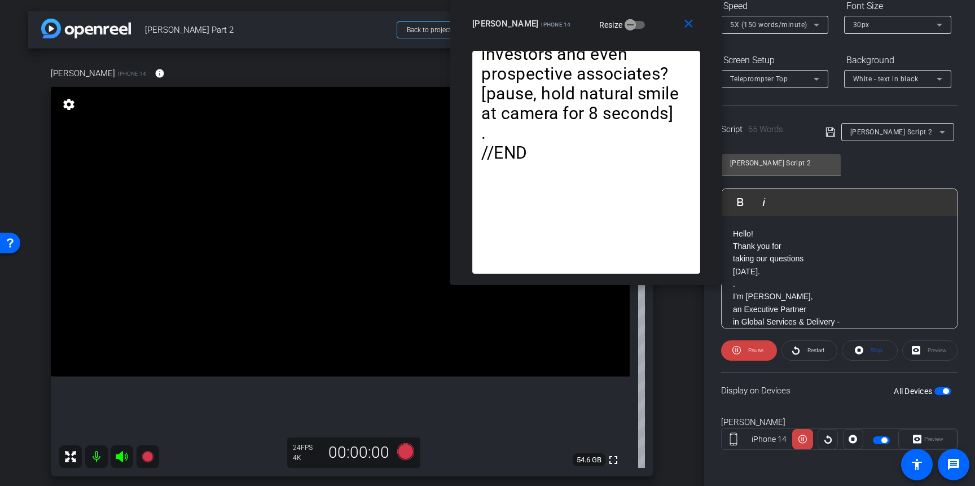
drag, startPoint x: 550, startPoint y: 133, endPoint x: 649, endPoint y: -28, distance: 188.6
click at [649, 0] on html "Accessibility Screen-Reader Guide, Feedback, and Issue Reporting | New window m…" at bounding box center [487, 243] width 975 height 486
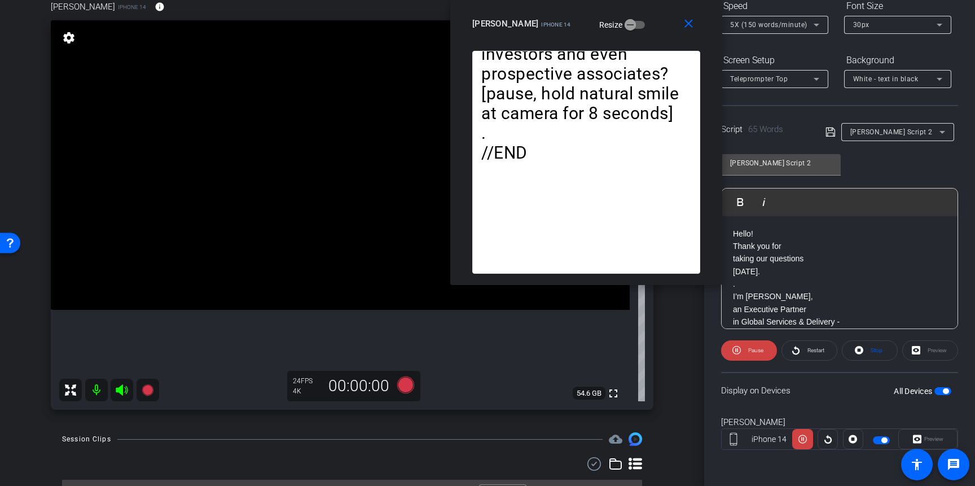
scroll to position [61, 0]
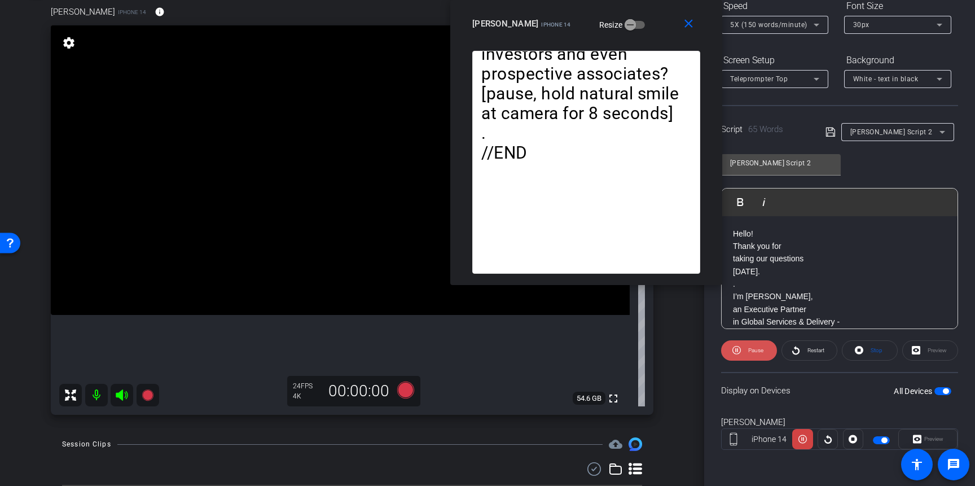
click at [738, 351] on icon at bounding box center [736, 350] width 8 height 14
click at [691, 24] on mat-icon "close" at bounding box center [688, 24] width 14 height 14
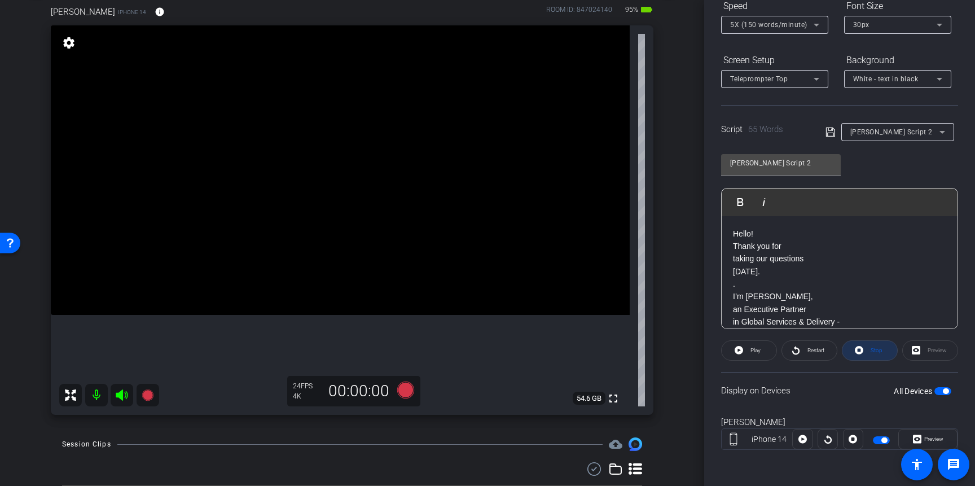
click at [863, 349] on icon at bounding box center [859, 350] width 8 height 14
click at [860, 349] on div "Stop" at bounding box center [870, 350] width 56 height 20
click at [406, 391] on icon at bounding box center [405, 389] width 17 height 17
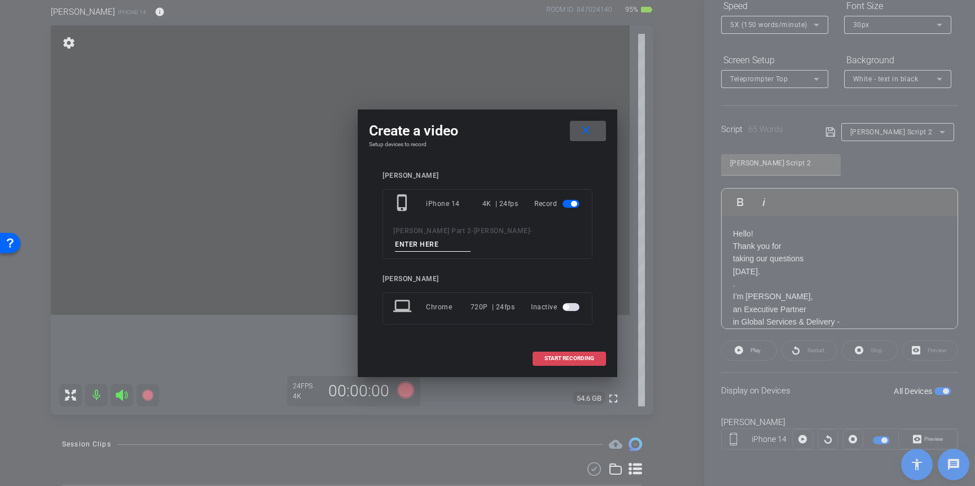
click at [573, 355] on span "START RECORDING" at bounding box center [569, 358] width 50 height 6
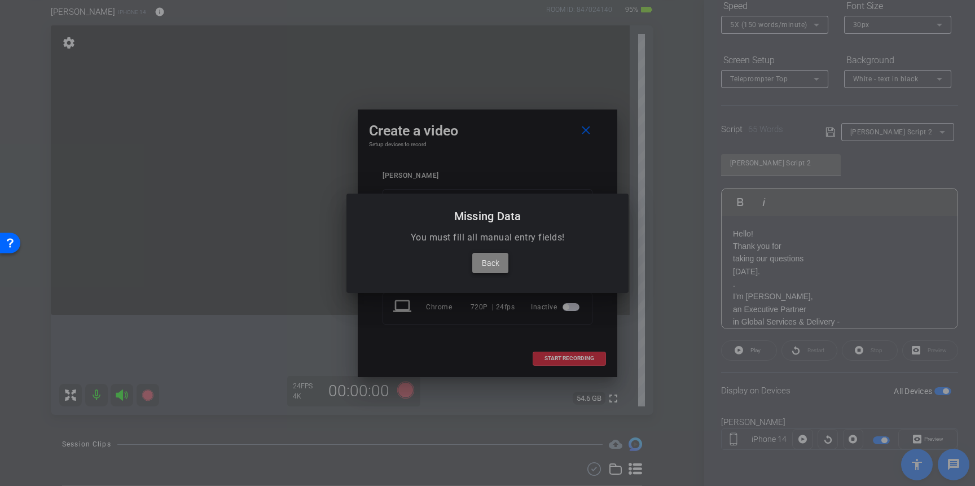
click at [487, 265] on span "Back" at bounding box center [490, 263] width 17 height 14
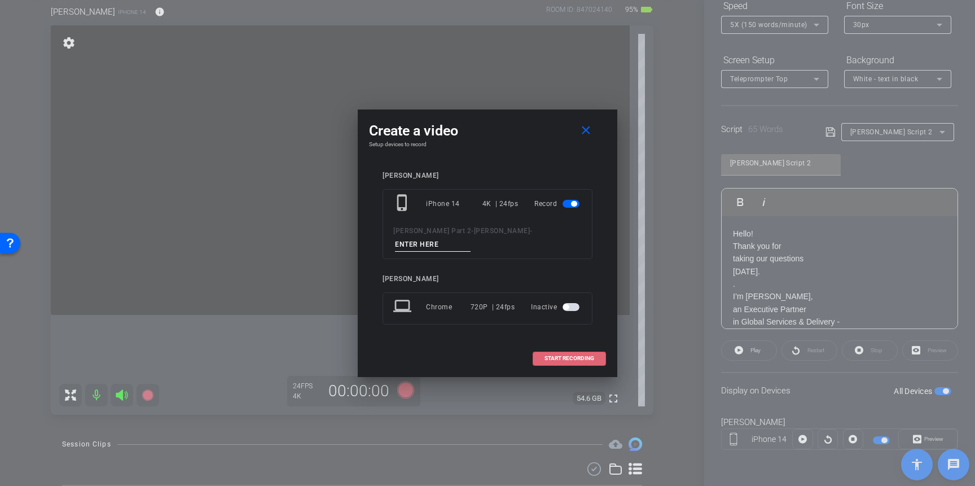
click at [474, 235] on span "[PERSON_NAME]" at bounding box center [502, 231] width 56 height 8
click at [470, 244] on input at bounding box center [433, 244] width 76 height 14
type input "1"
click at [566, 355] on span "START RECORDING" at bounding box center [569, 358] width 50 height 6
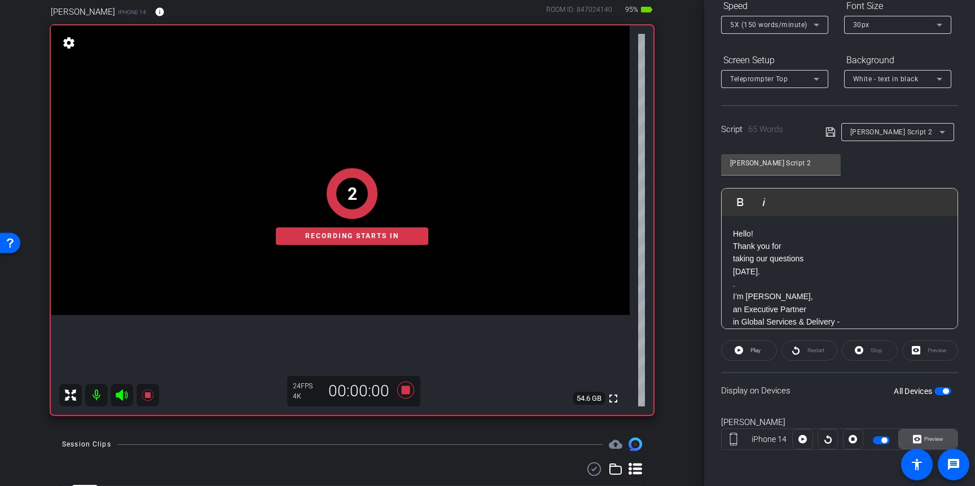
click at [938, 442] on span "Preview" at bounding box center [933, 438] width 19 height 6
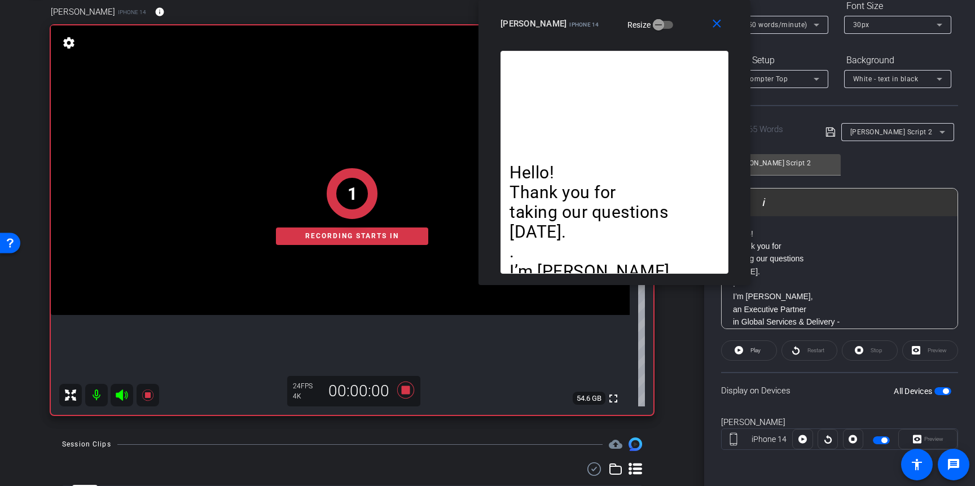
drag, startPoint x: 556, startPoint y: 122, endPoint x: 689, endPoint y: -15, distance: 191.5
click at [689, 0] on html "Accessibility Screen-Reader Guide, Feedback, and Issue Reporting | New window m…" at bounding box center [487, 243] width 975 height 486
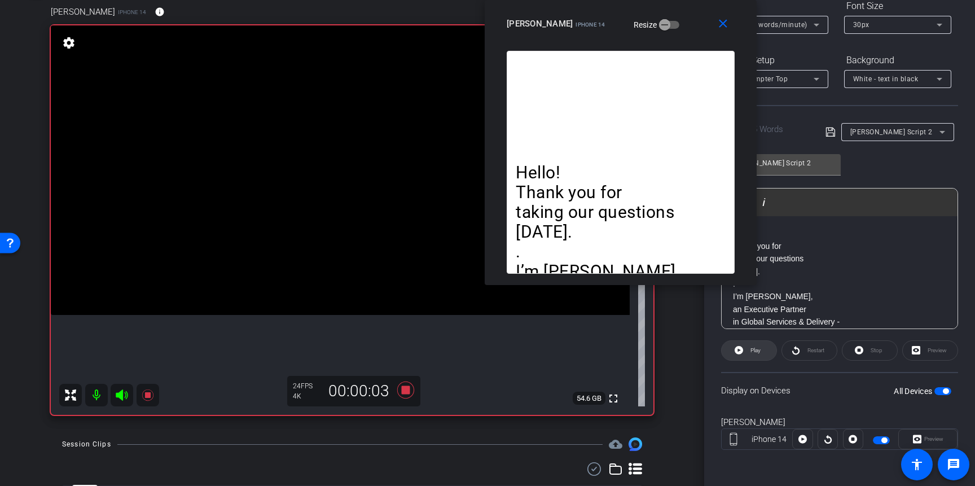
click at [738, 350] on icon at bounding box center [738, 350] width 8 height 14
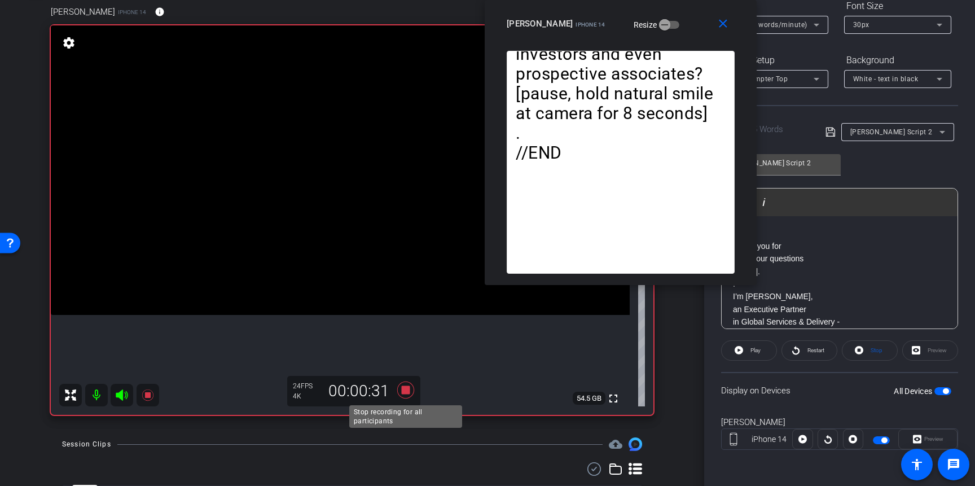
click at [406, 391] on icon at bounding box center [405, 389] width 17 height 17
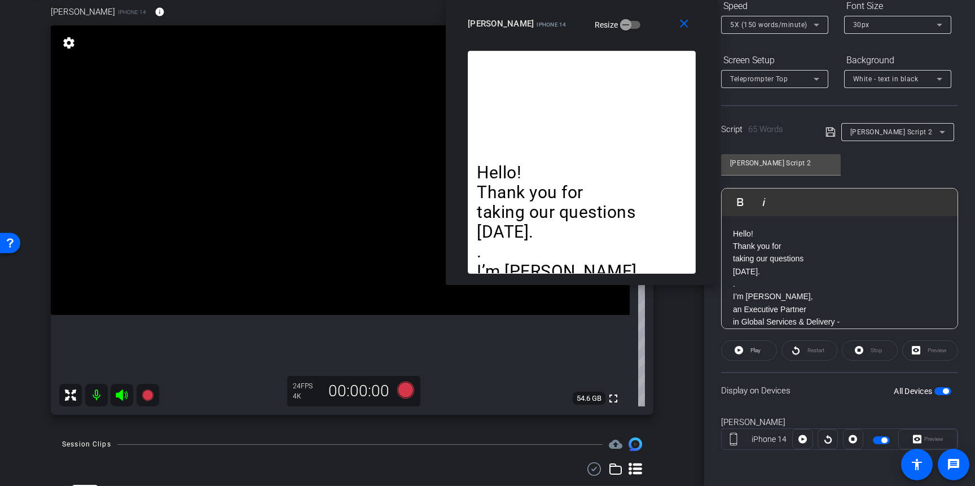
drag, startPoint x: 678, startPoint y: 28, endPoint x: 639, endPoint y: 20, distance: 39.6
click at [639, 20] on div "[PERSON_NAME] iPhone 14 Resize" at bounding box center [586, 24] width 236 height 20
click at [684, 25] on mat-icon "close" at bounding box center [684, 24] width 14 height 14
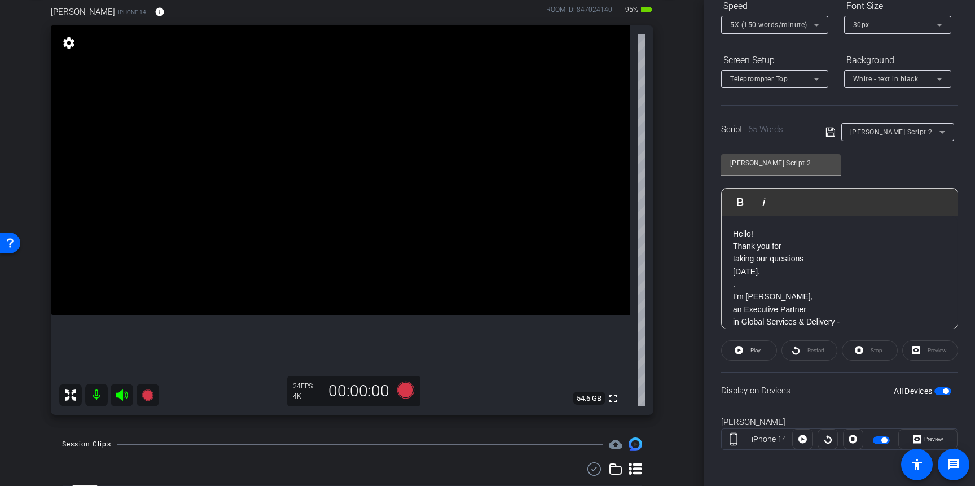
click at [942, 392] on span "button" at bounding box center [942, 391] width 17 height 8
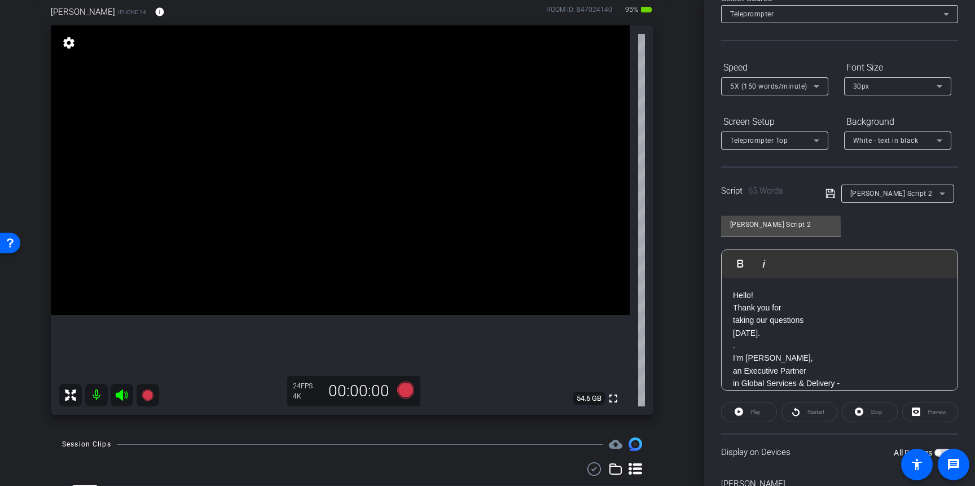
scroll to position [0, 0]
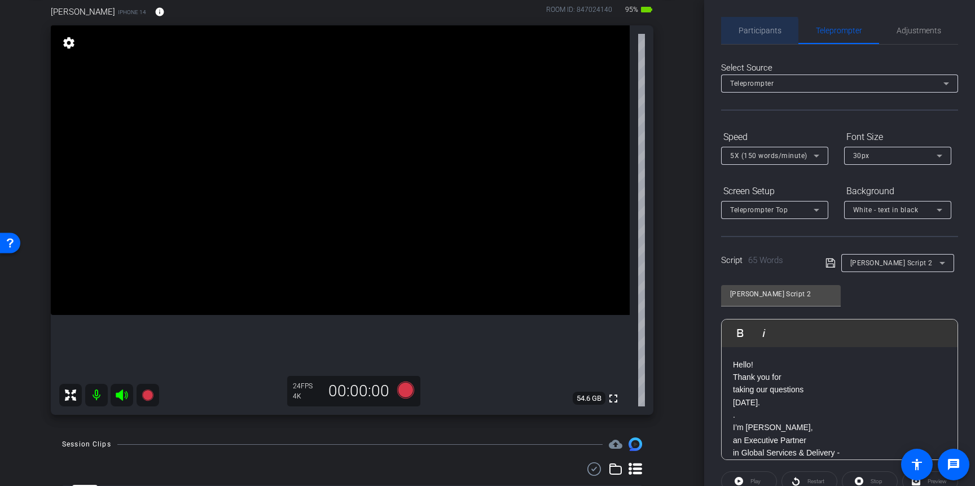
click at [754, 36] on span "Participants" at bounding box center [759, 30] width 43 height 27
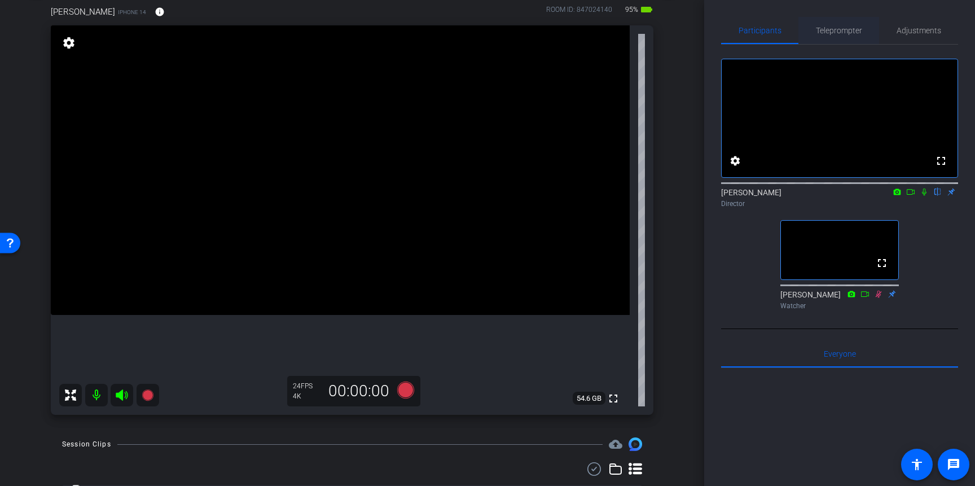
click at [830, 34] on span "Teleprompter" at bounding box center [839, 31] width 46 height 8
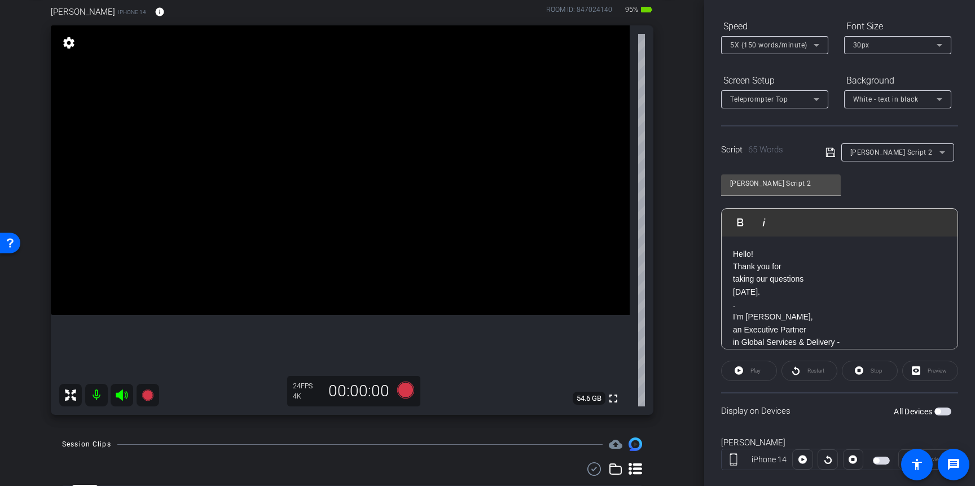
scroll to position [118, 0]
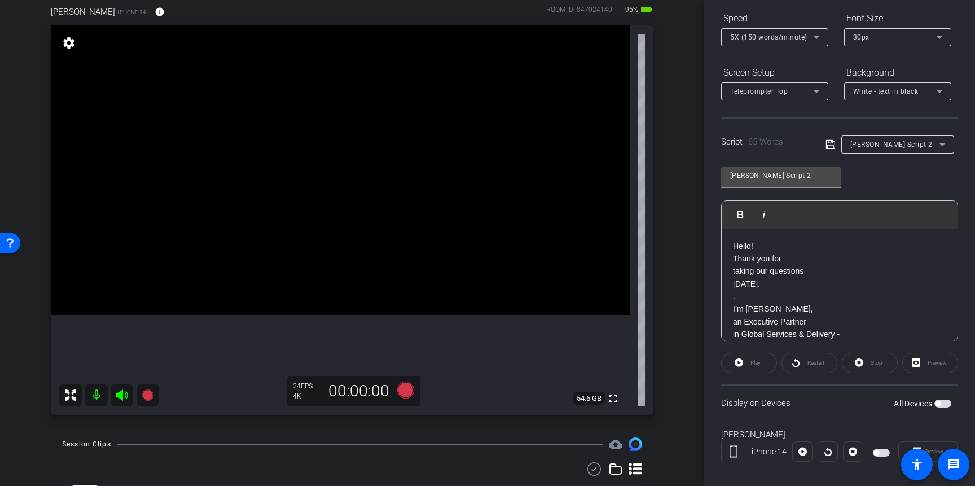
click at [947, 404] on span "button" at bounding box center [942, 403] width 17 height 8
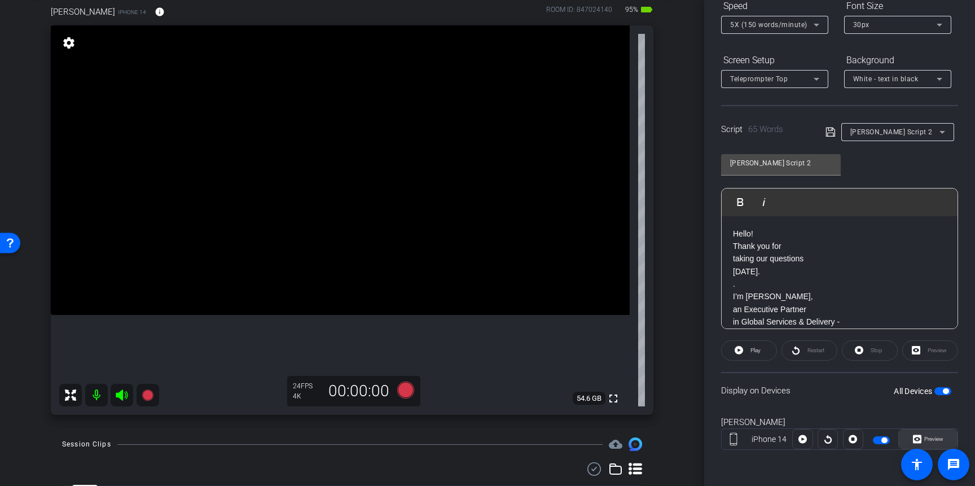
click at [936, 447] on span at bounding box center [928, 438] width 58 height 27
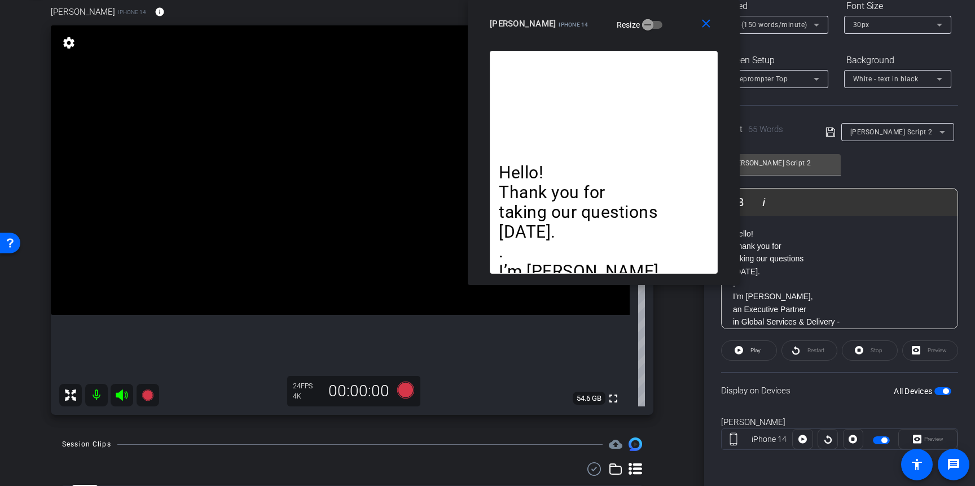
drag, startPoint x: 539, startPoint y: 129, endPoint x: 653, endPoint y: -54, distance: 216.1
click at [653, 0] on html "Accessibility Screen-Reader Guide, Feedback, and Issue Reporting | New window m…" at bounding box center [487, 243] width 975 height 486
click at [407, 395] on icon at bounding box center [405, 389] width 17 height 17
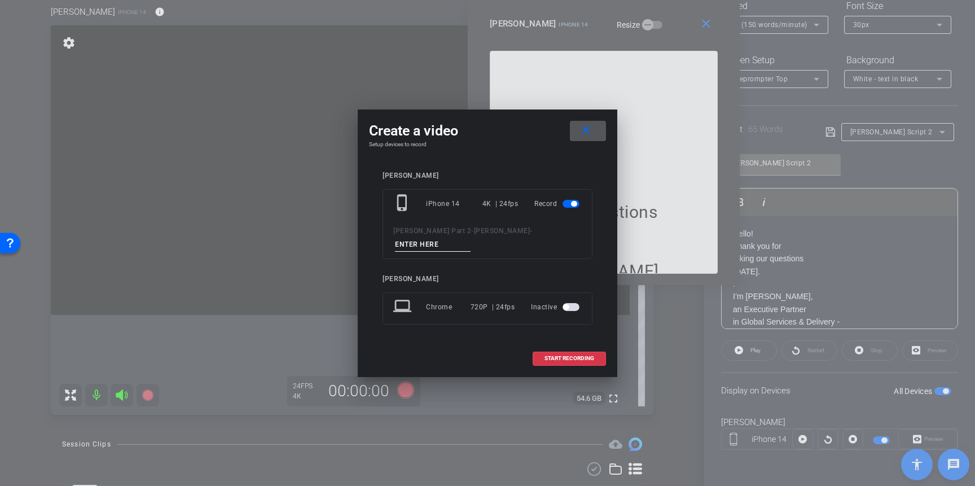
click at [470, 241] on input at bounding box center [433, 244] width 76 height 14
type input "2"
click at [561, 359] on span at bounding box center [569, 358] width 72 height 27
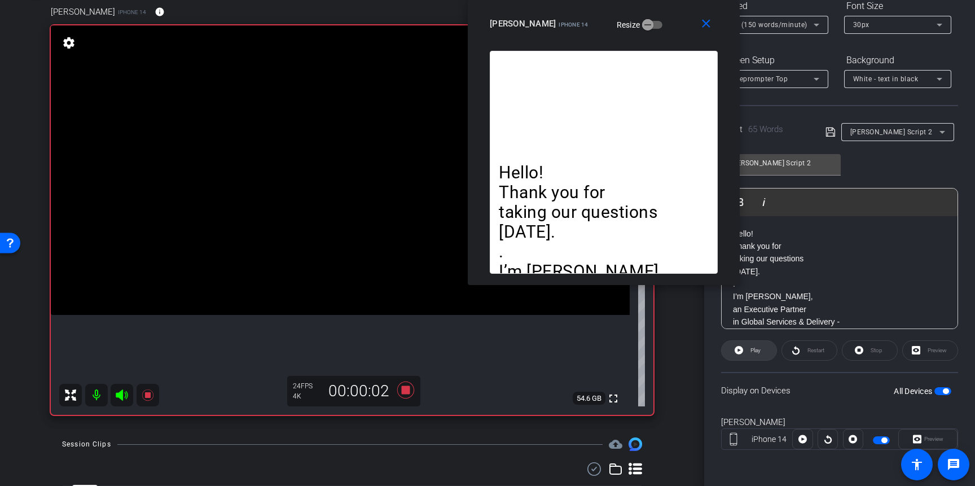
click at [739, 353] on icon at bounding box center [738, 350] width 8 height 8
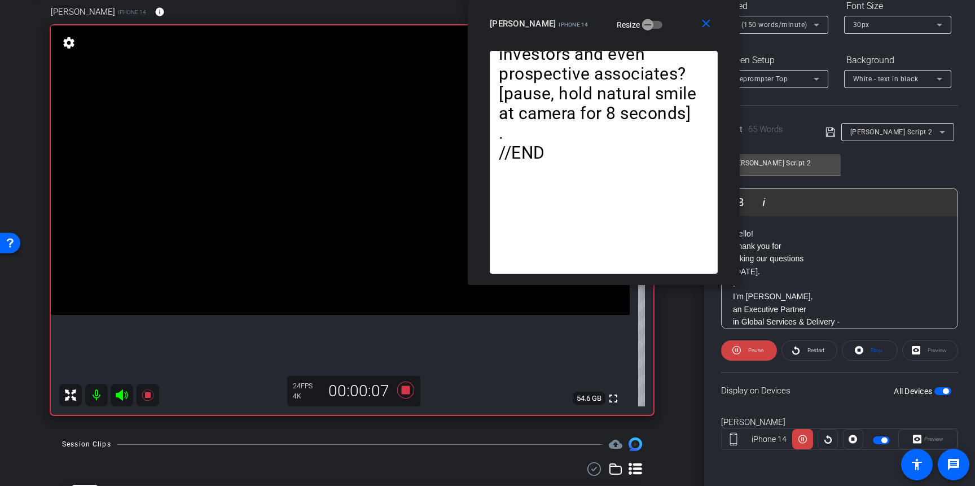
click at [786, 25] on span "5X (150 words/minute)" at bounding box center [768, 25] width 77 height 8
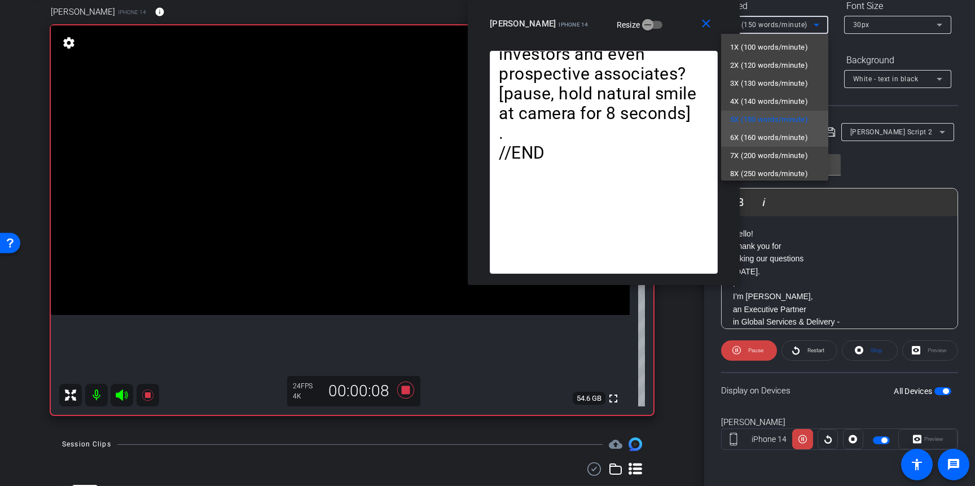
click at [747, 133] on span "6X (160 words/minute)" at bounding box center [769, 138] width 78 height 14
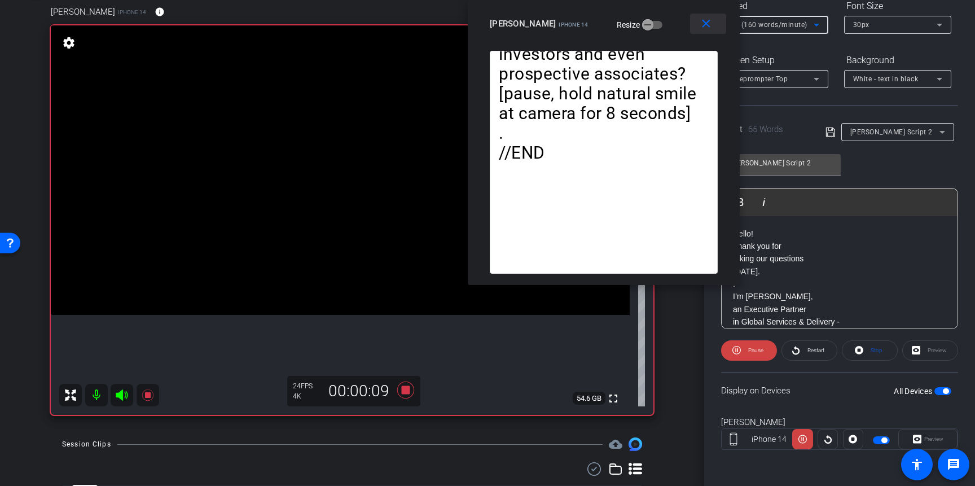
click at [705, 23] on mat-icon "close" at bounding box center [706, 24] width 14 height 14
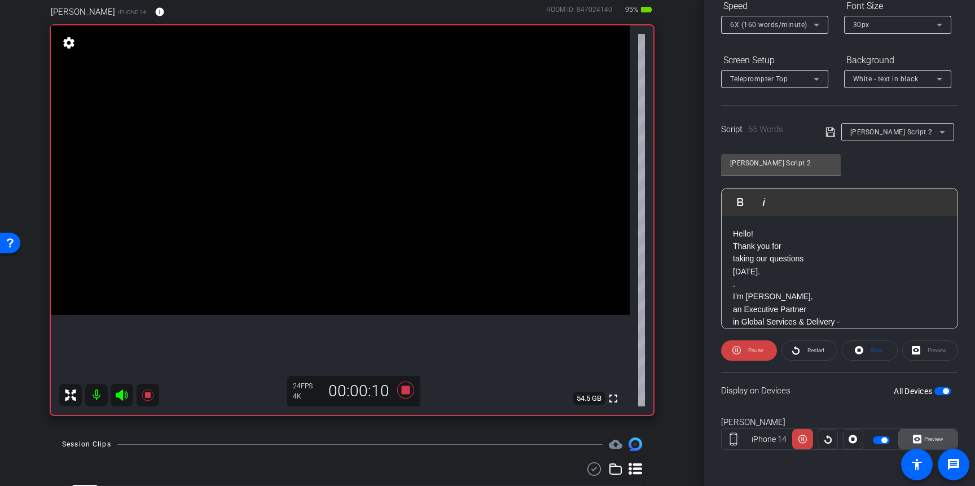
click at [936, 441] on span "Preview" at bounding box center [933, 438] width 19 height 6
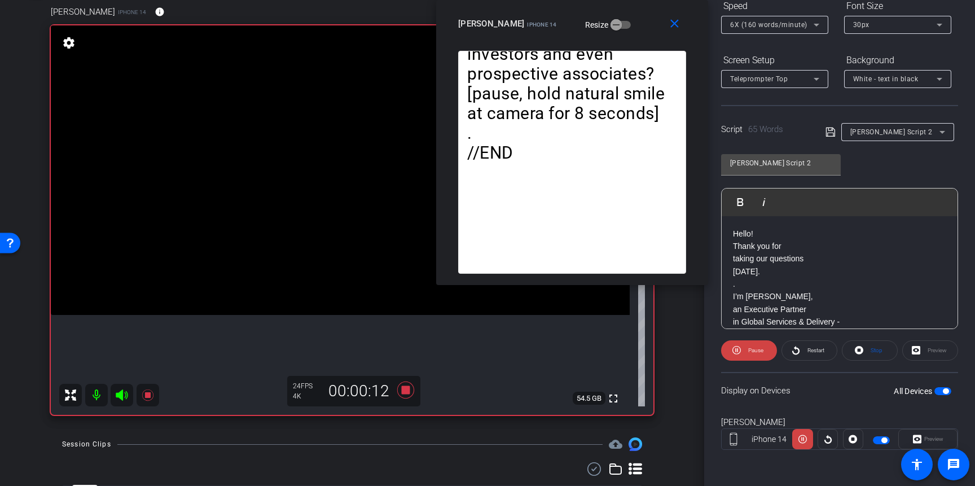
drag, startPoint x: 546, startPoint y: 133, endPoint x: 631, endPoint y: -3, distance: 160.4
click at [631, 0] on html "Accessibility Screen-Reader Guide, Feedback, and Issue Reporting | New window m…" at bounding box center [487, 243] width 975 height 486
click at [796, 350] on icon at bounding box center [795, 350] width 8 height 14
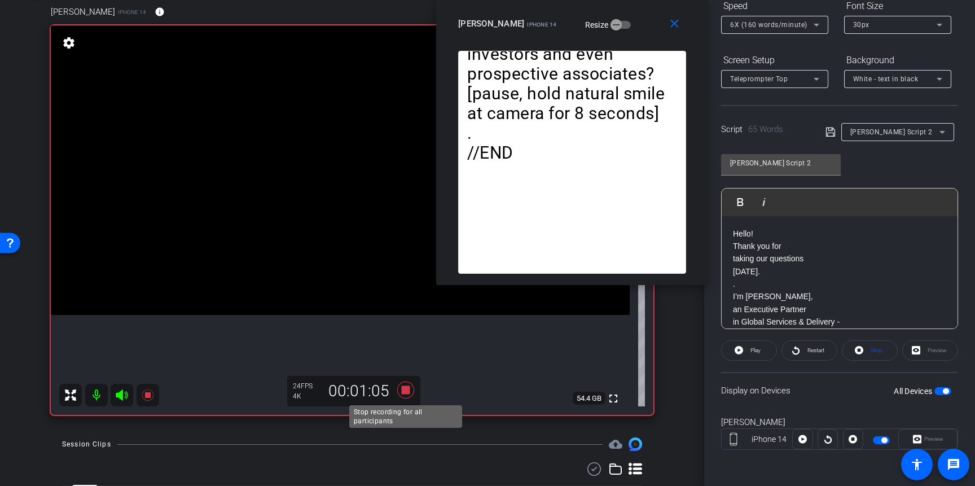
click at [408, 393] on icon at bounding box center [405, 389] width 17 height 17
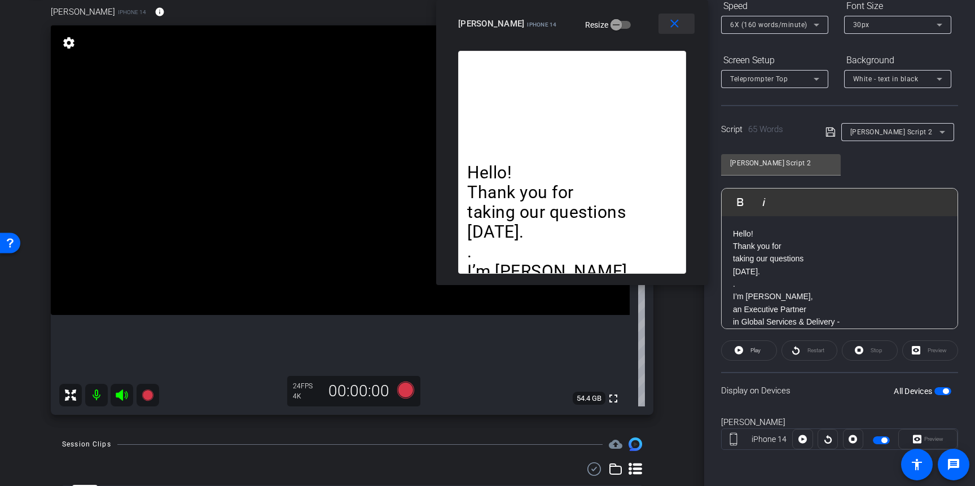
click at [677, 22] on mat-icon "close" at bounding box center [674, 24] width 14 height 14
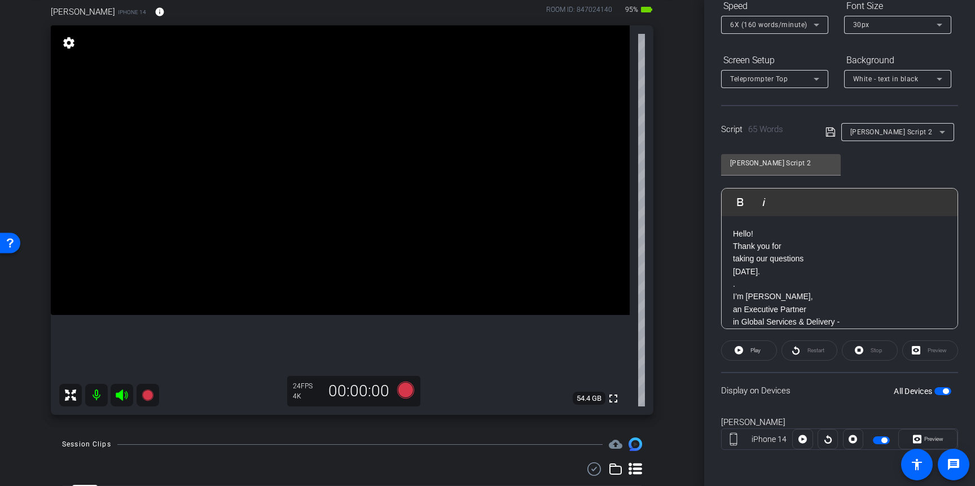
scroll to position [0, 0]
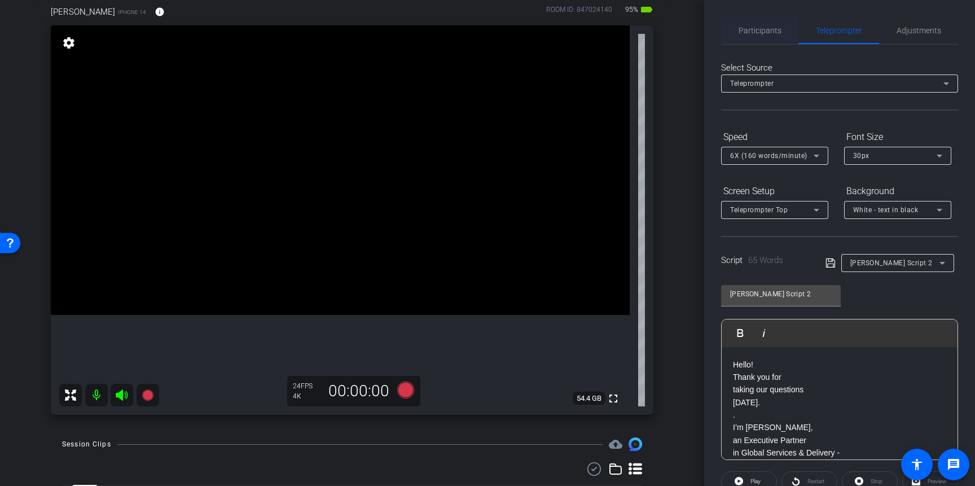
click at [761, 33] on span "Participants" at bounding box center [759, 31] width 43 height 8
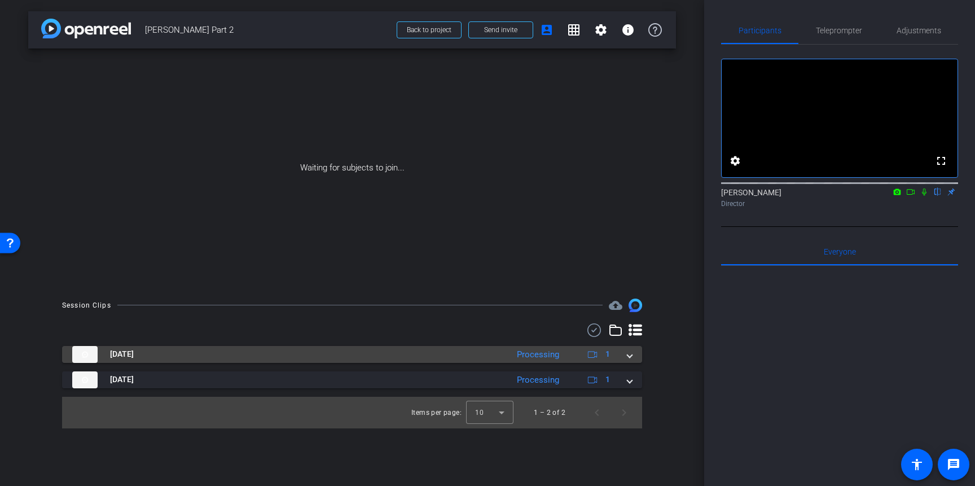
click at [630, 357] on span at bounding box center [629, 354] width 5 height 12
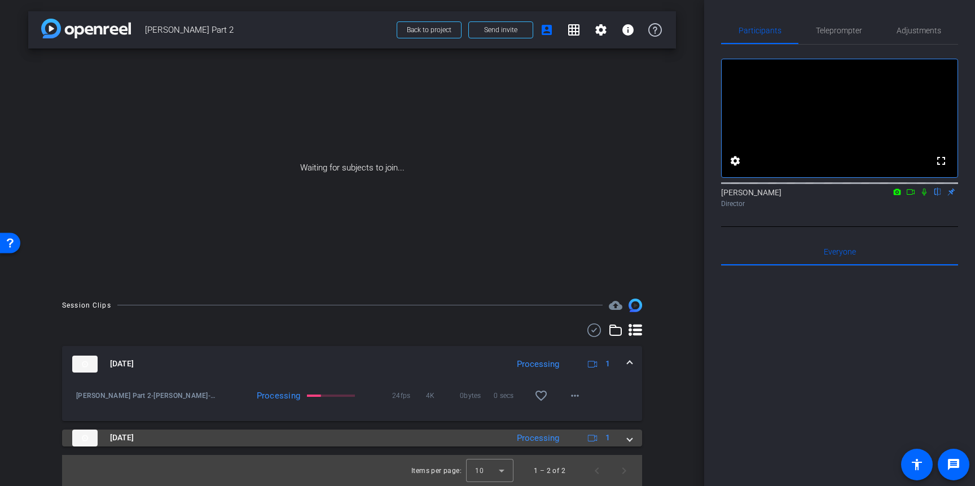
click at [629, 440] on span at bounding box center [629, 438] width 5 height 12
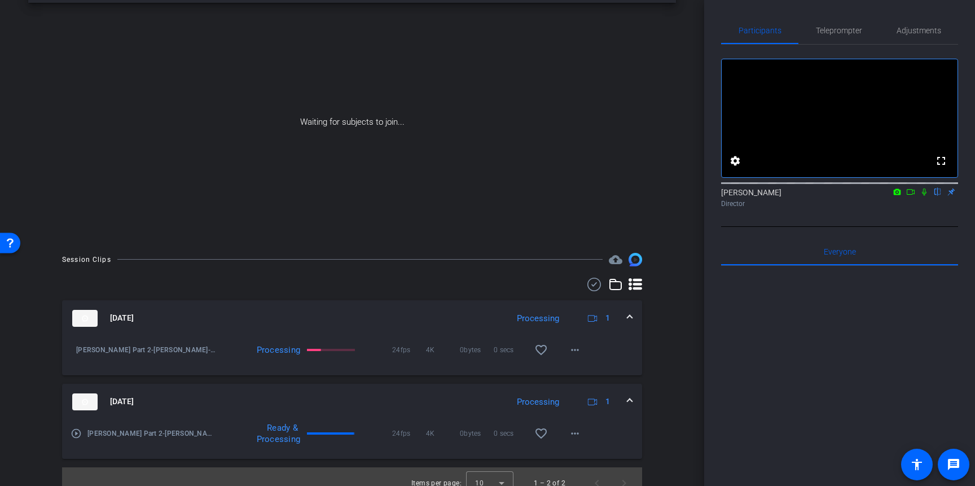
scroll to position [46, 0]
click at [579, 354] on mat-icon "more_horiz" at bounding box center [575, 349] width 14 height 14
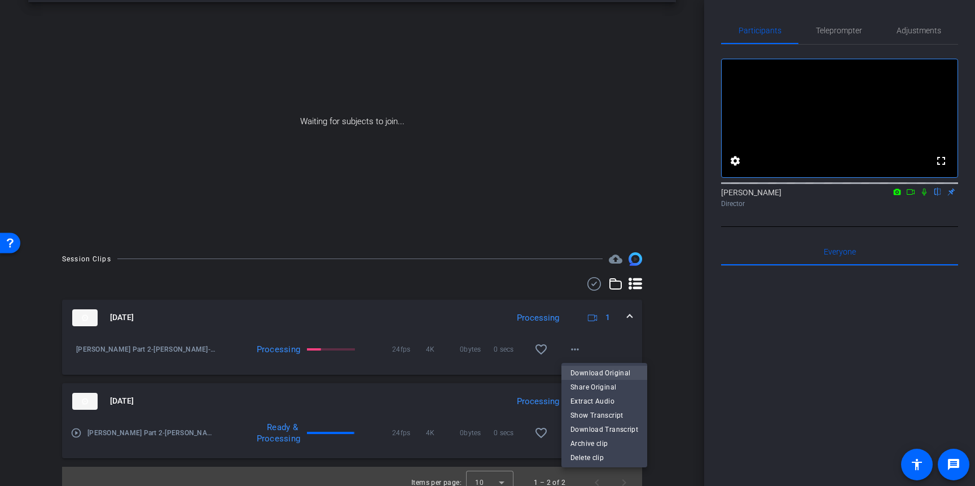
click at [595, 372] on span "Download Original" at bounding box center [604, 373] width 68 height 14
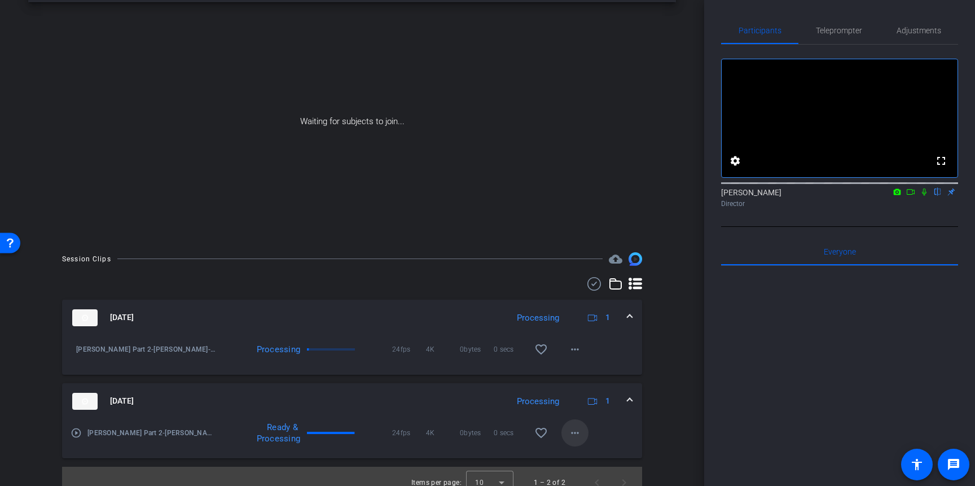
click at [577, 432] on mat-icon "more_horiz" at bounding box center [575, 433] width 14 height 14
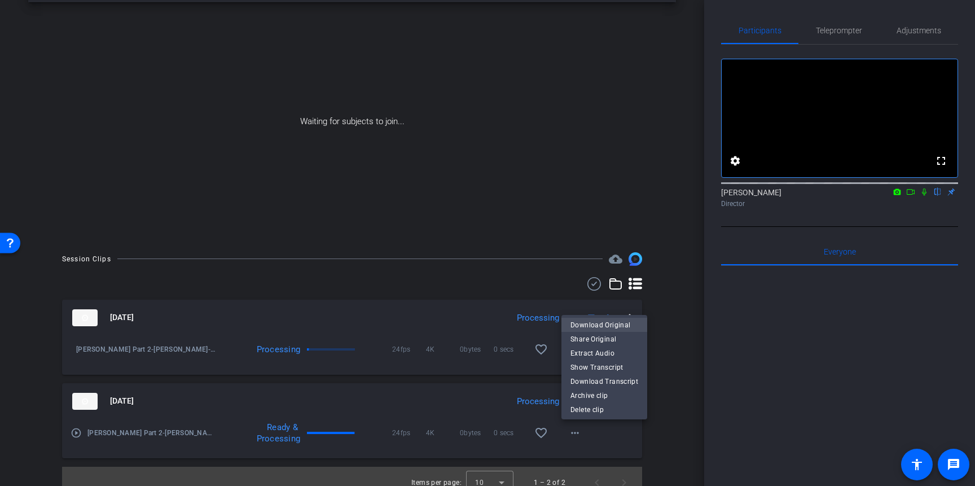
click at [588, 323] on span "Download Original" at bounding box center [604, 325] width 68 height 14
